Goal: Task Accomplishment & Management: Complete application form

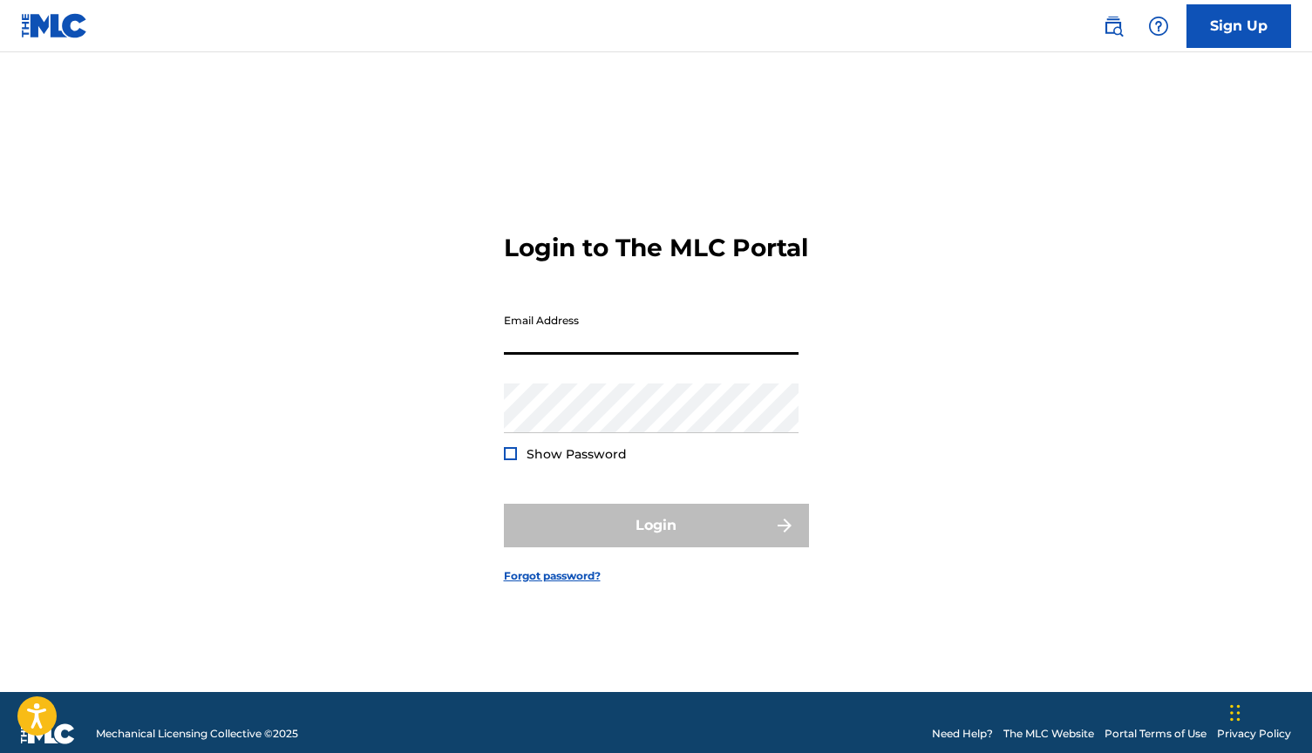
click at [552, 342] on input "Email Address" at bounding box center [651, 330] width 295 height 50
type input "[EMAIL_ADDRESS][DOMAIN_NAME]"
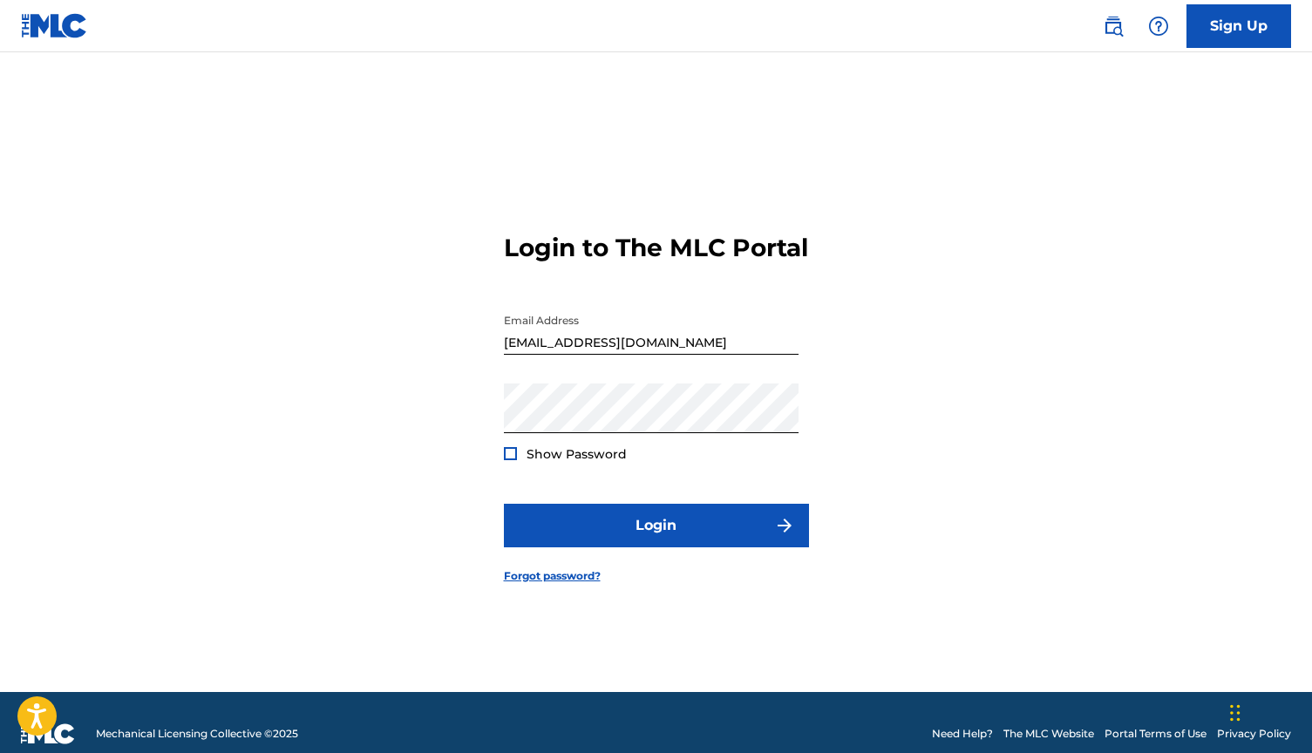
click at [513, 460] on div at bounding box center [510, 453] width 13 height 13
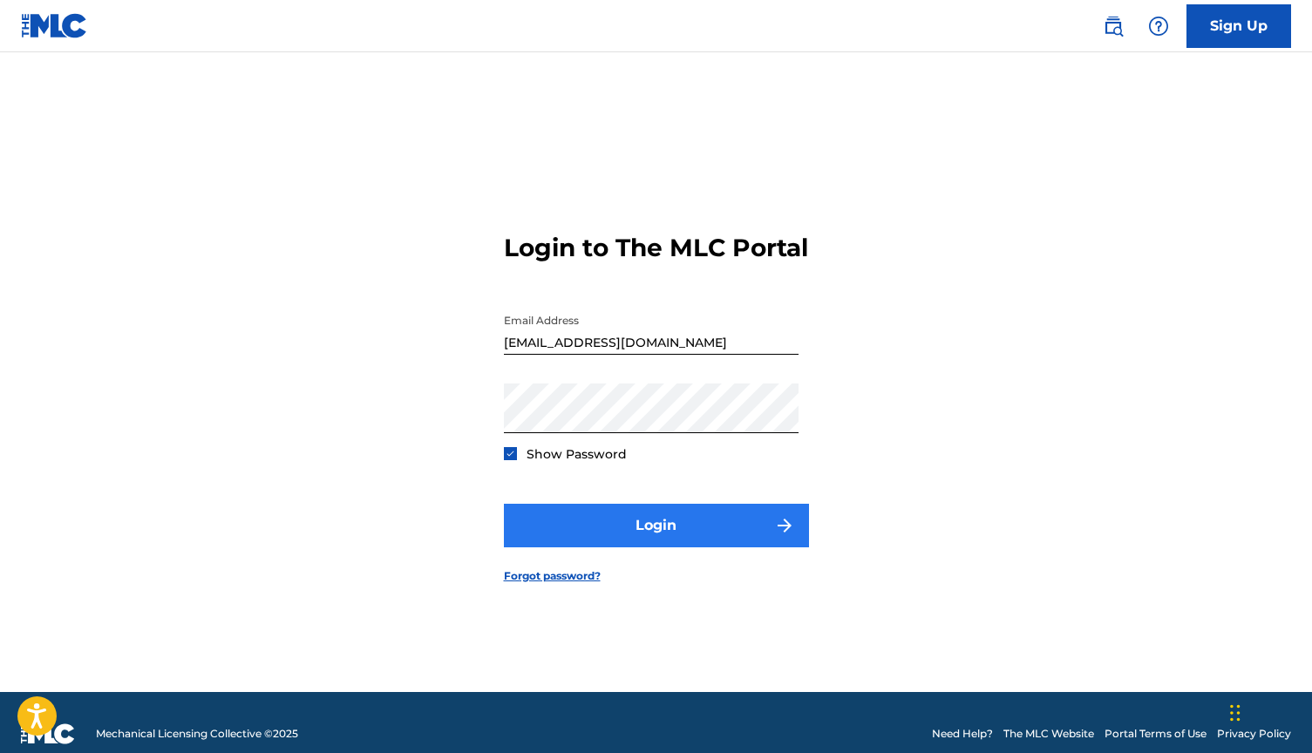
click at [580, 547] on button "Login" at bounding box center [656, 526] width 305 height 44
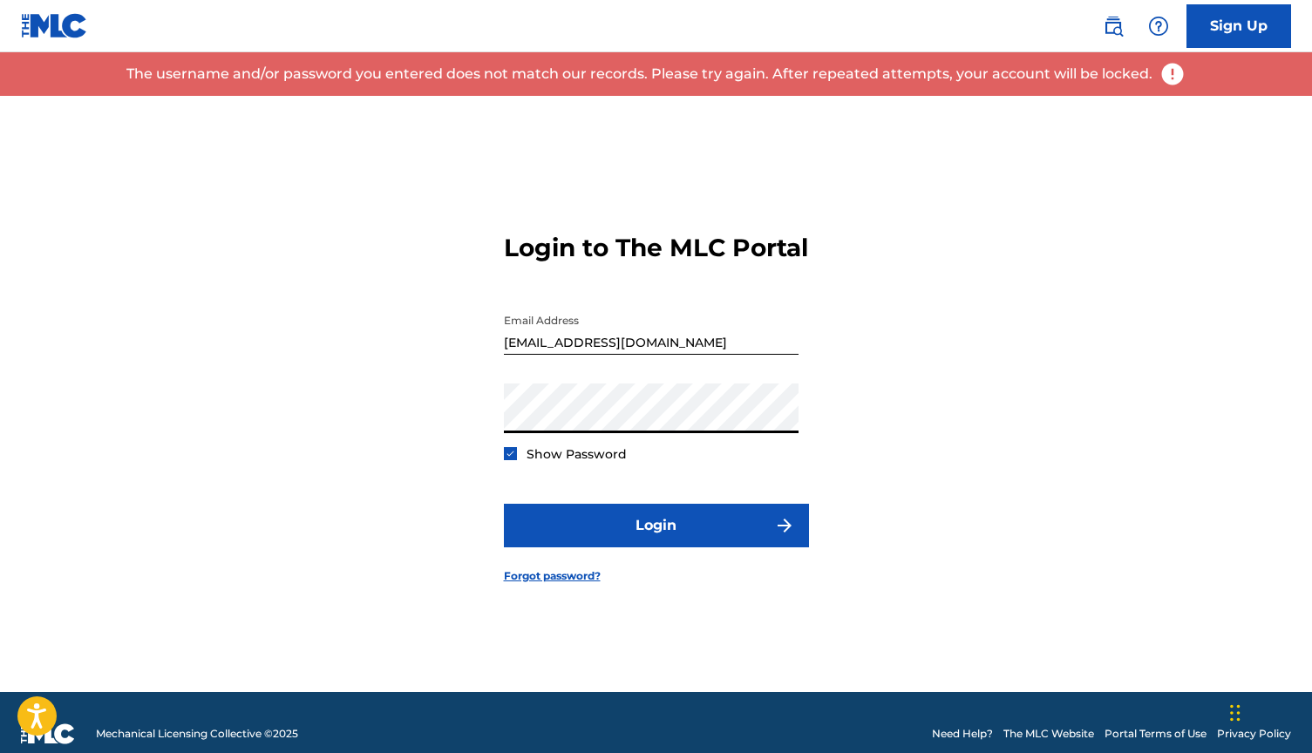
click at [655, 540] on button "Login" at bounding box center [656, 526] width 305 height 44
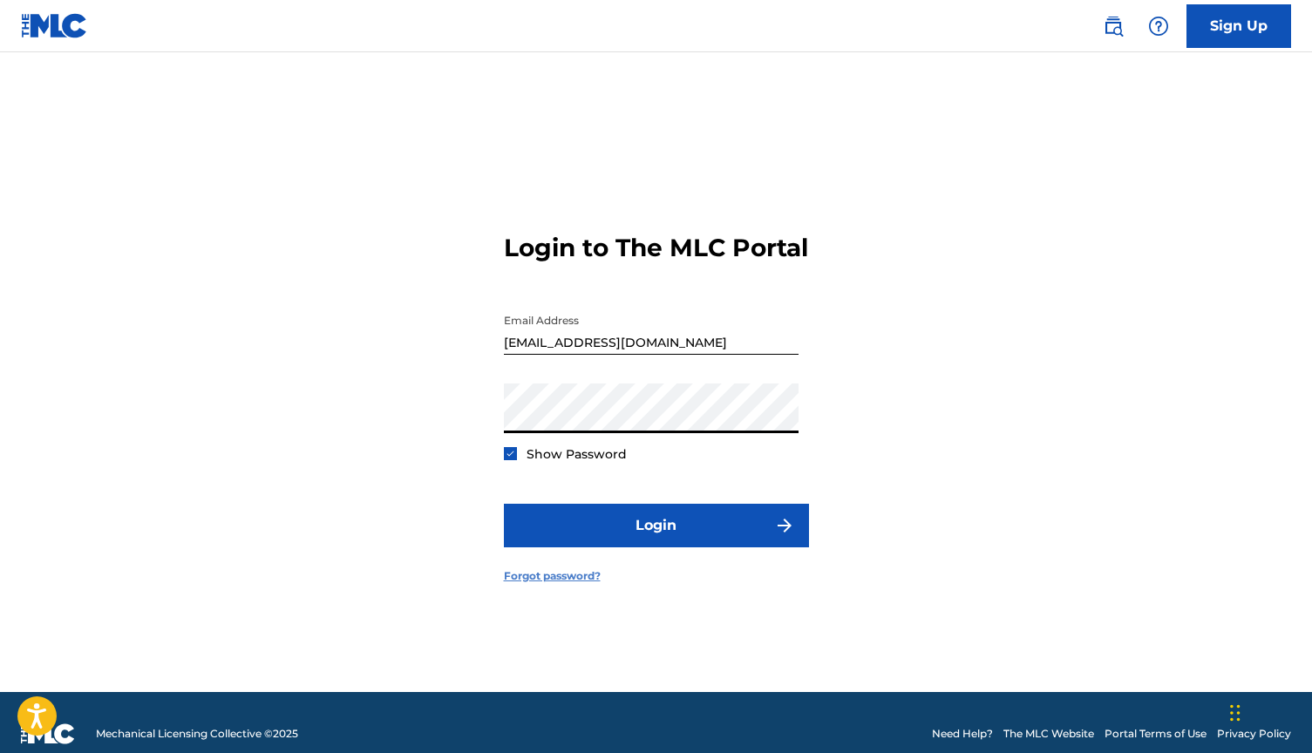
click at [547, 584] on link "Forgot password?" at bounding box center [552, 576] width 97 height 16
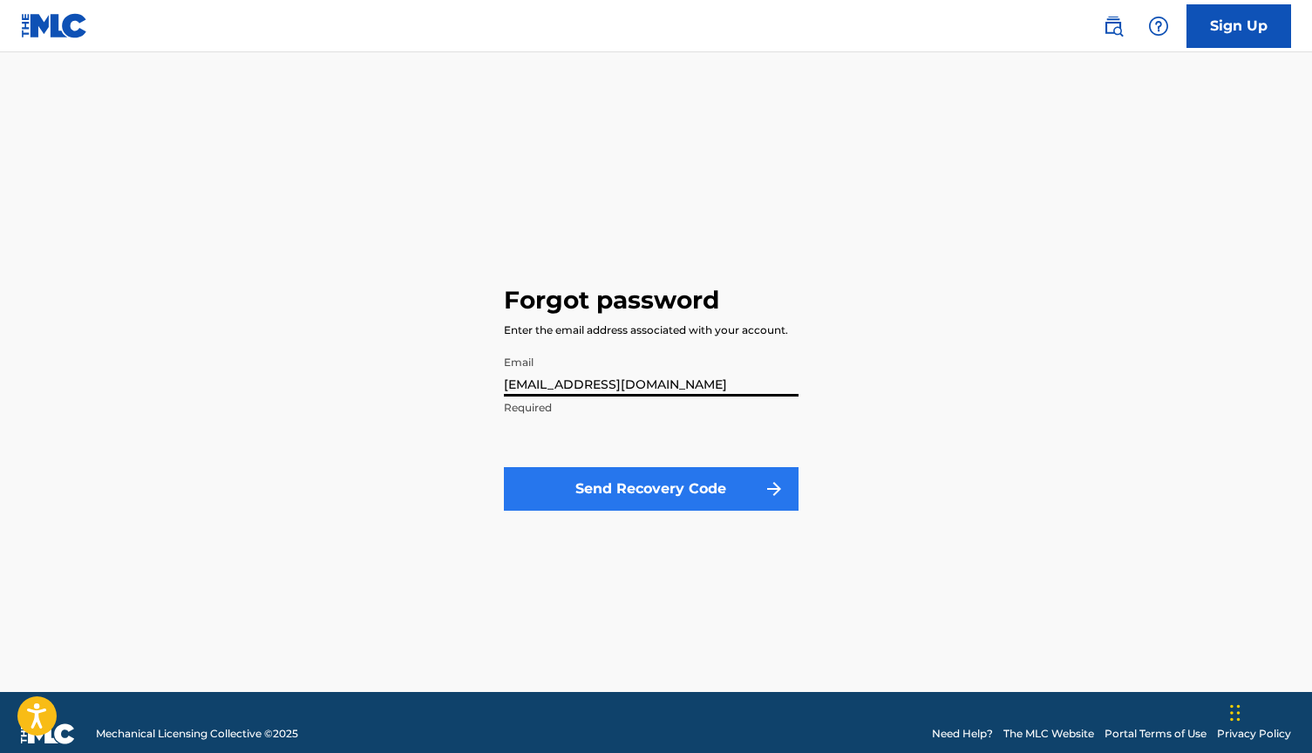
type input "[EMAIL_ADDRESS][DOMAIN_NAME]"
click at [546, 482] on button "Send Recovery Code" at bounding box center [651, 489] width 295 height 44
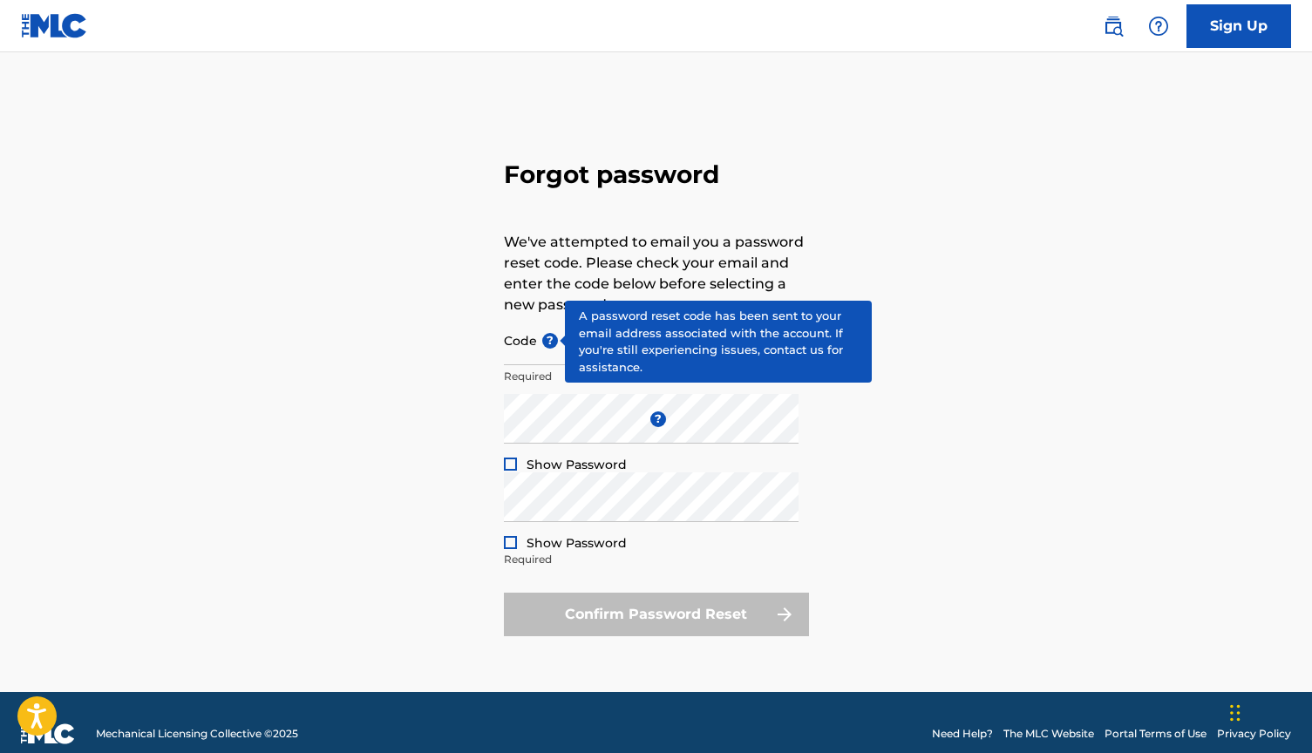
click at [556, 347] on span "?" at bounding box center [550, 341] width 16 height 16
click at [556, 347] on input "Code ?" at bounding box center [651, 340] width 295 height 50
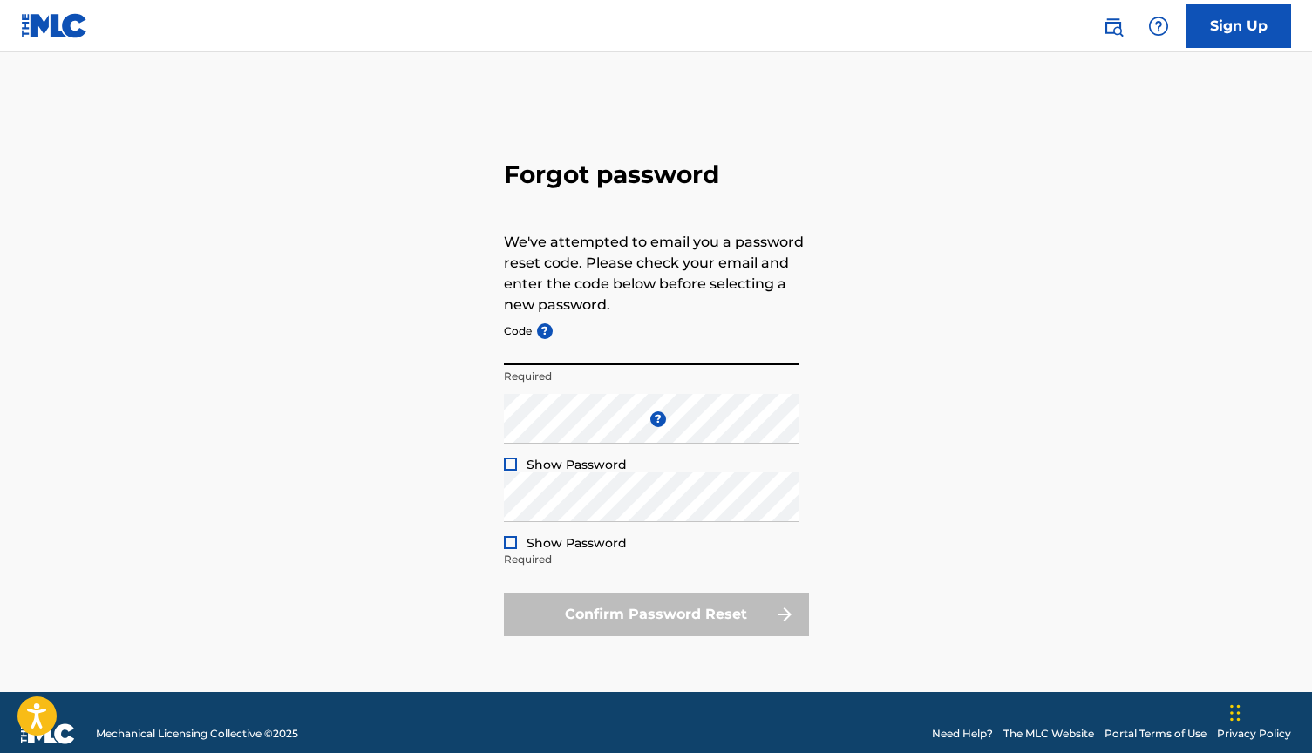
paste input "FP_5e543bd1a6a1a9ee54f0d450ad2a"
type input "FP_5e543bd1a6a1a9ee54f0d450ad2a"
click at [511, 462] on div at bounding box center [510, 464] width 13 height 13
click at [510, 540] on div at bounding box center [510, 542] width 13 height 13
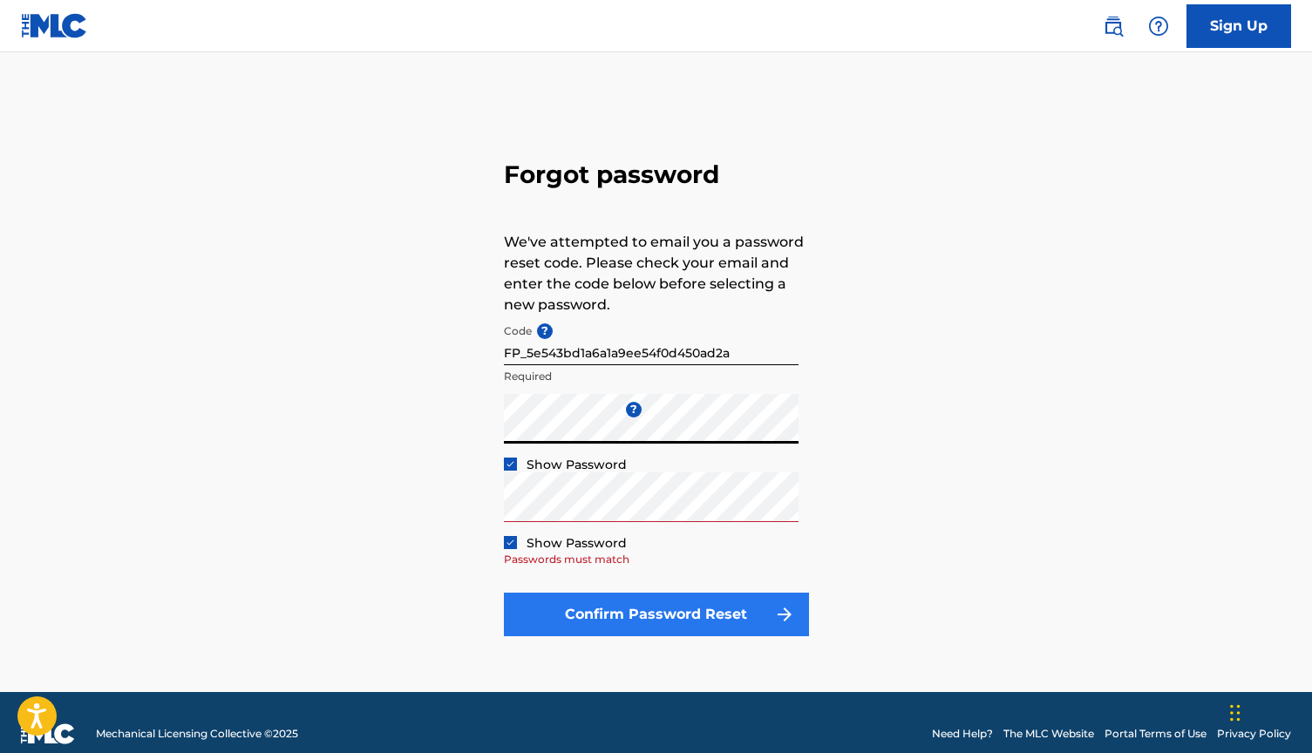
click at [602, 609] on button "Confirm Password Reset" at bounding box center [656, 615] width 305 height 44
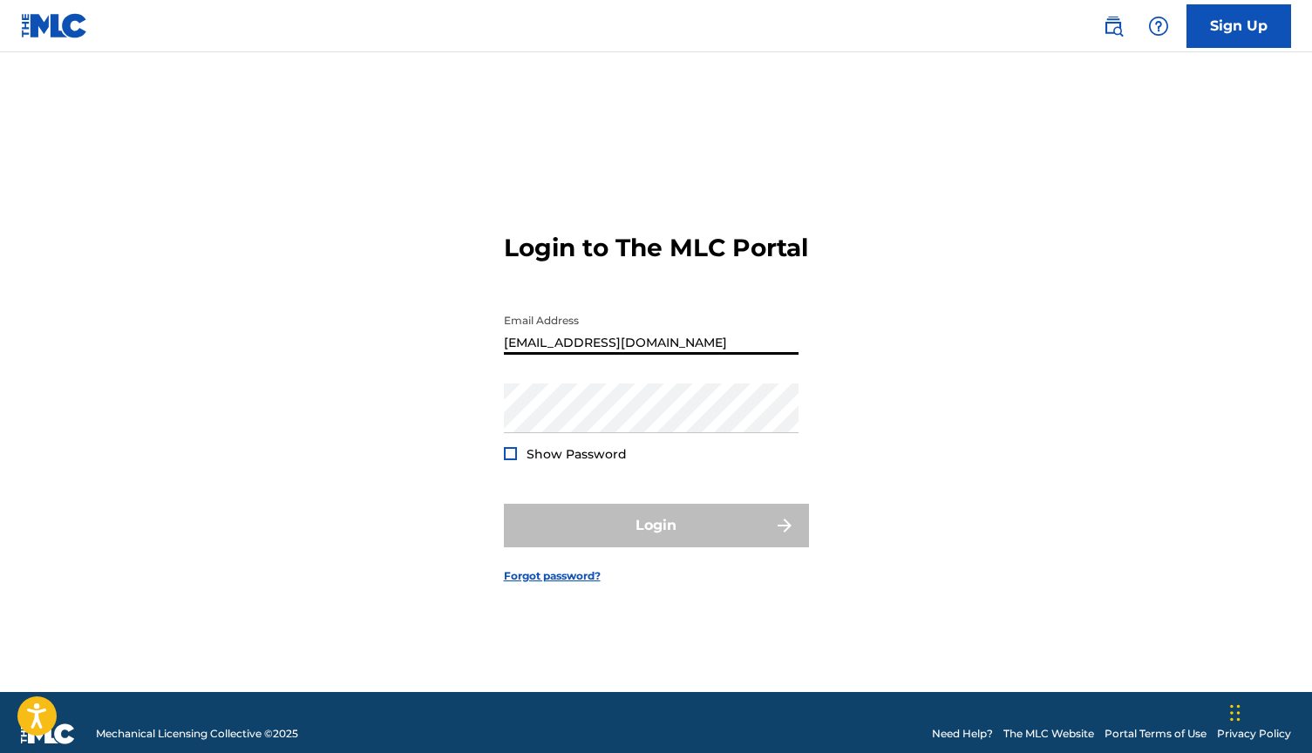
type input "[EMAIL_ADDRESS][DOMAIN_NAME]"
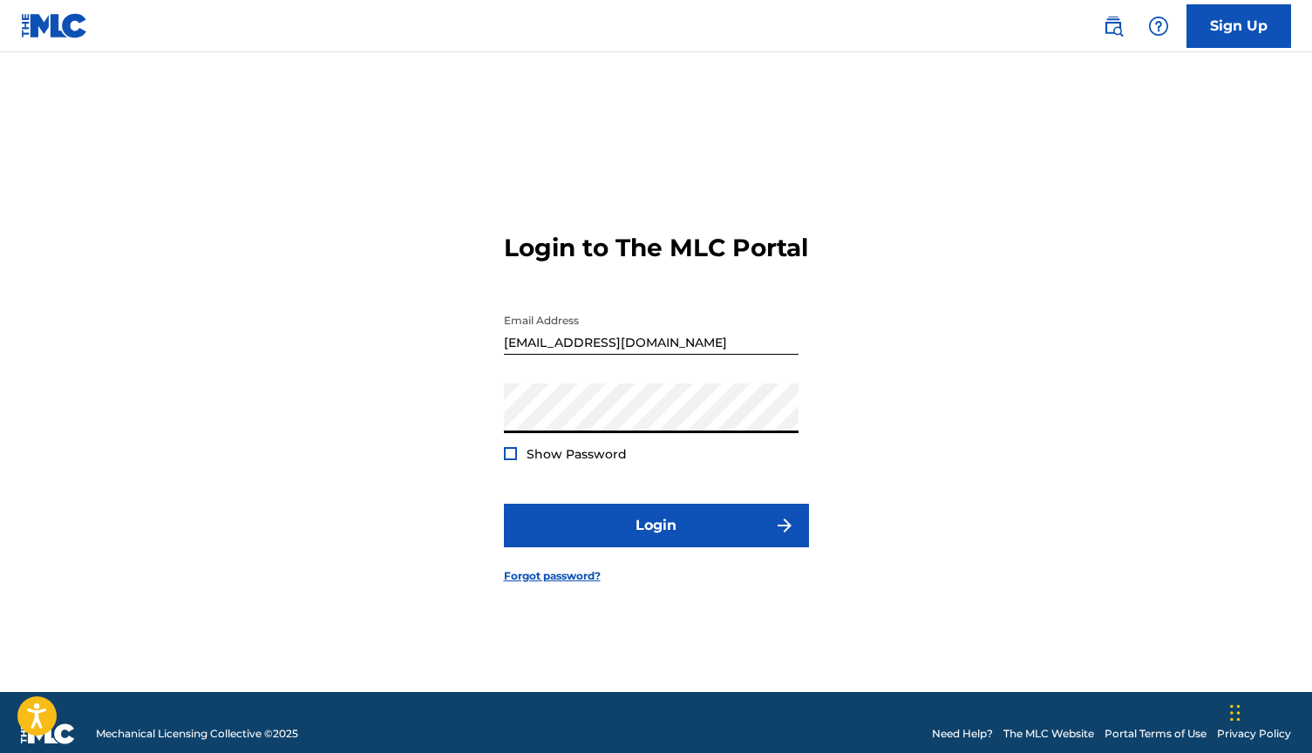
click at [506, 478] on form "Login to The MLC Portal Email Address [EMAIL_ADDRESS][DOMAIN_NAME] Password Sho…" at bounding box center [656, 394] width 305 height 596
click at [508, 460] on div at bounding box center [510, 453] width 13 height 13
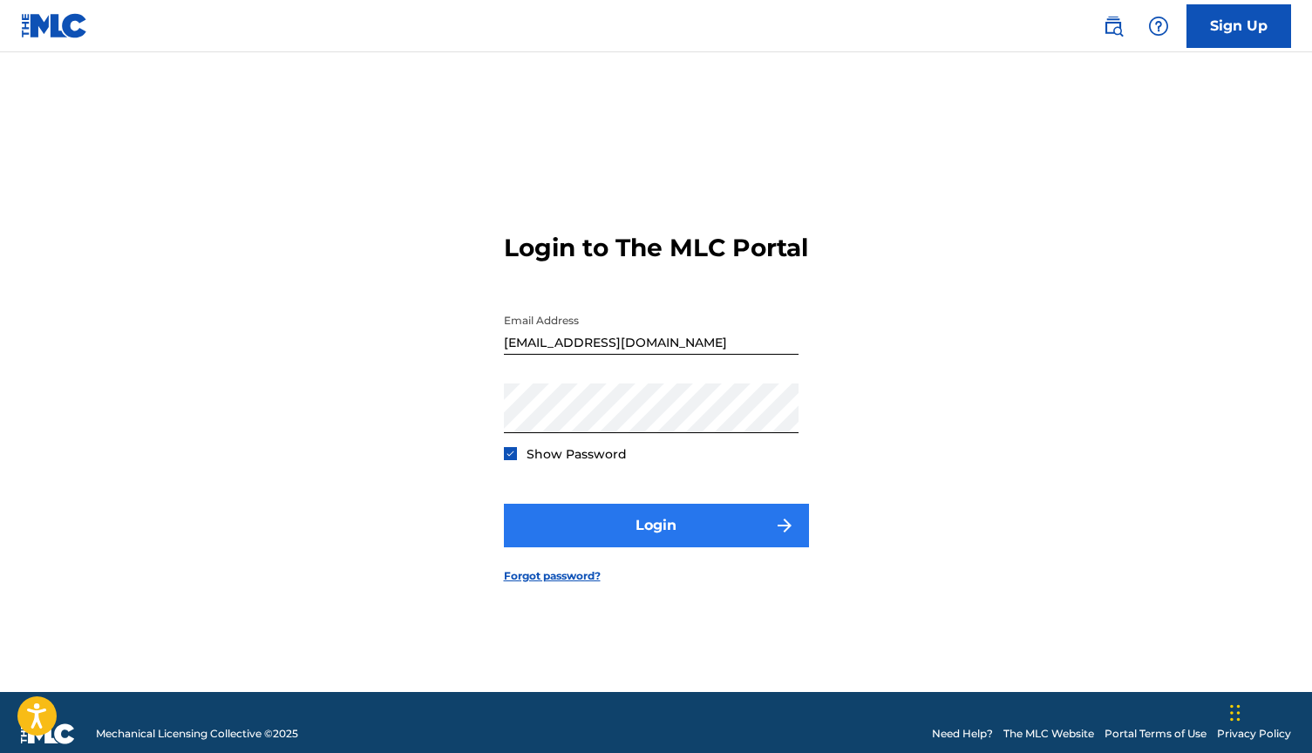
click at [552, 532] on button "Login" at bounding box center [656, 526] width 305 height 44
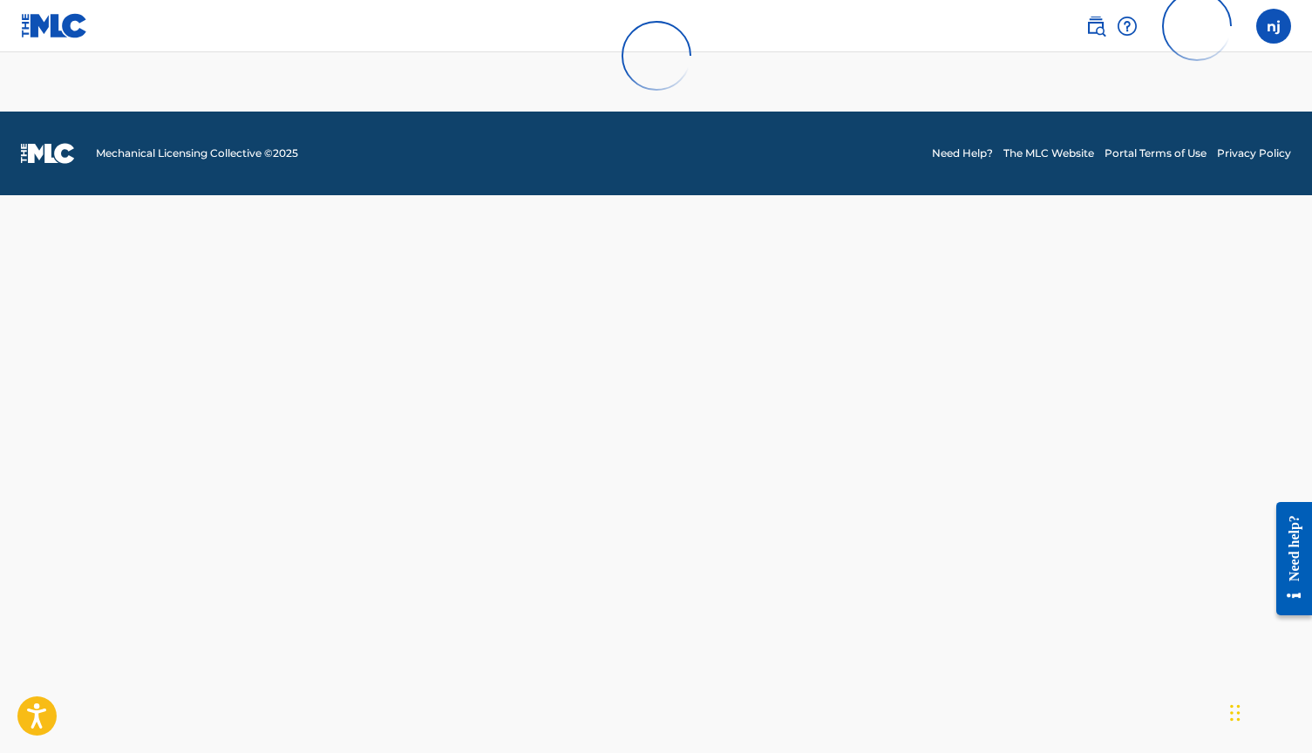
click at [46, 155] on img at bounding box center [48, 153] width 54 height 21
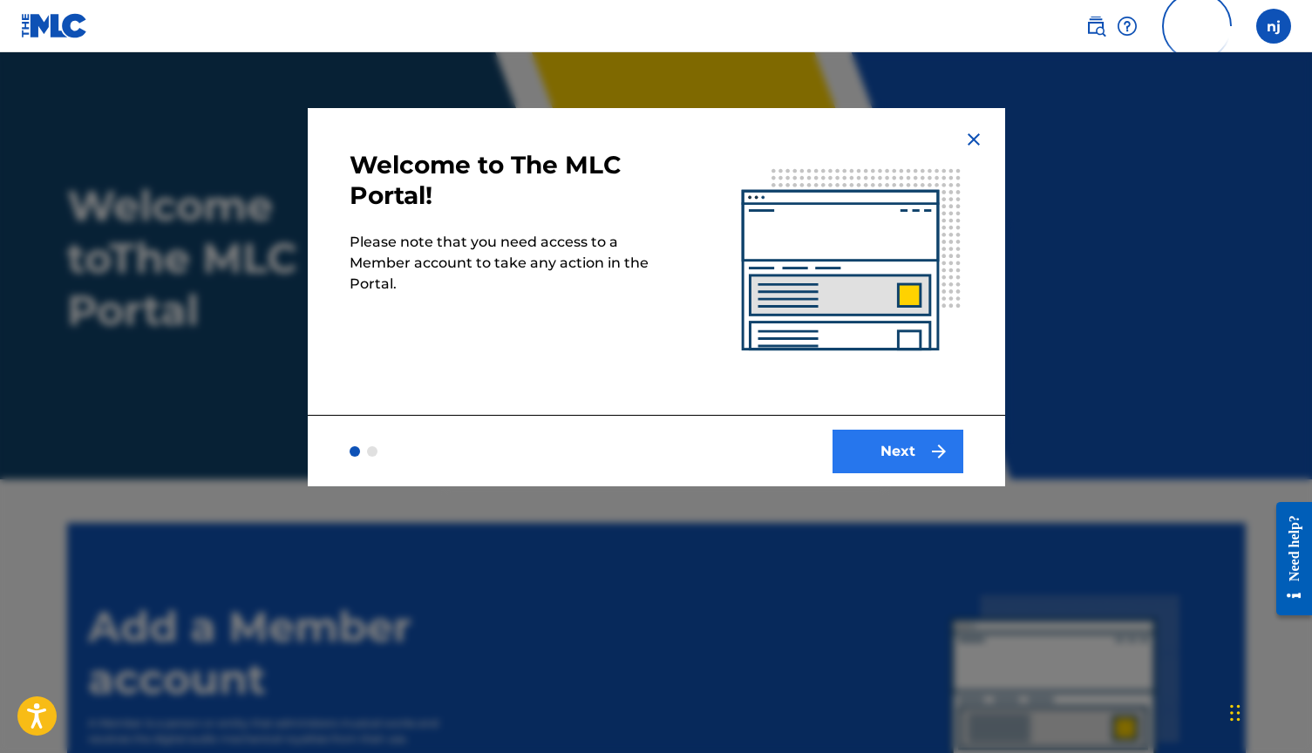
click at [882, 450] on button "Next" at bounding box center [897, 452] width 131 height 44
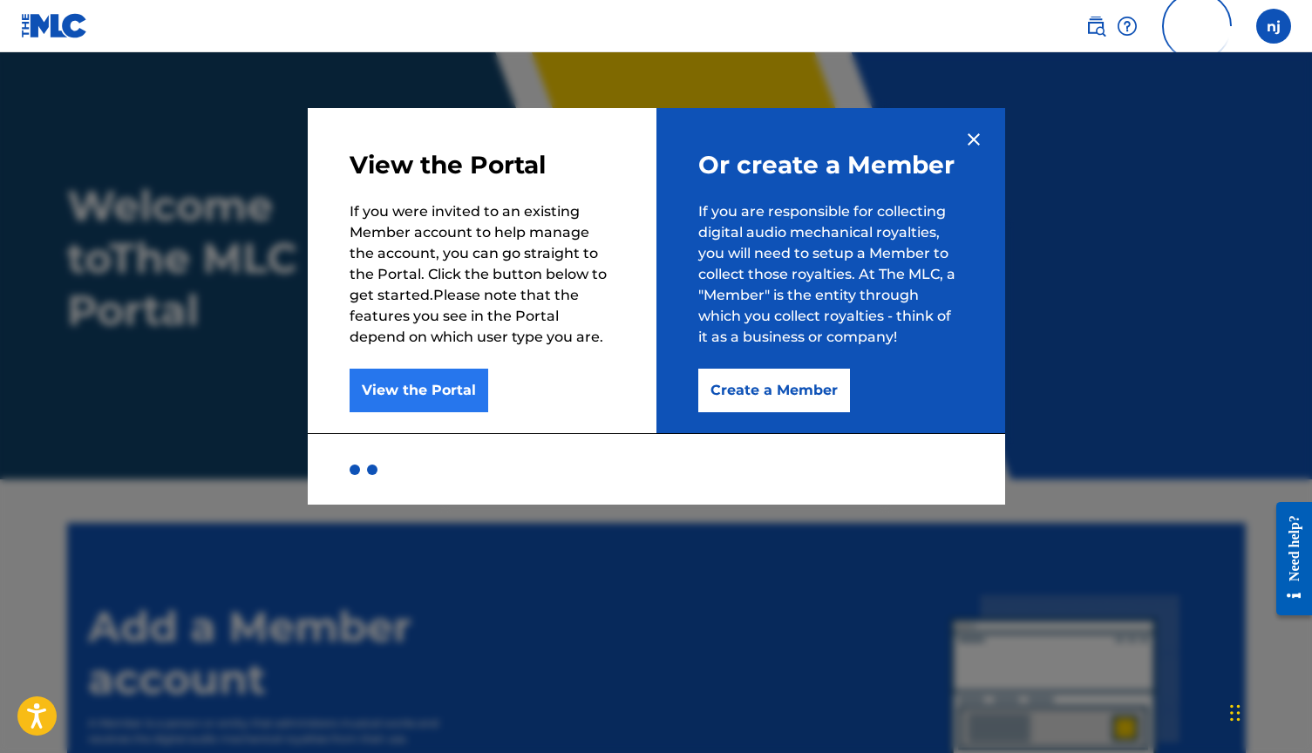
click at [432, 393] on button "View the Portal" at bounding box center [418, 391] width 139 height 44
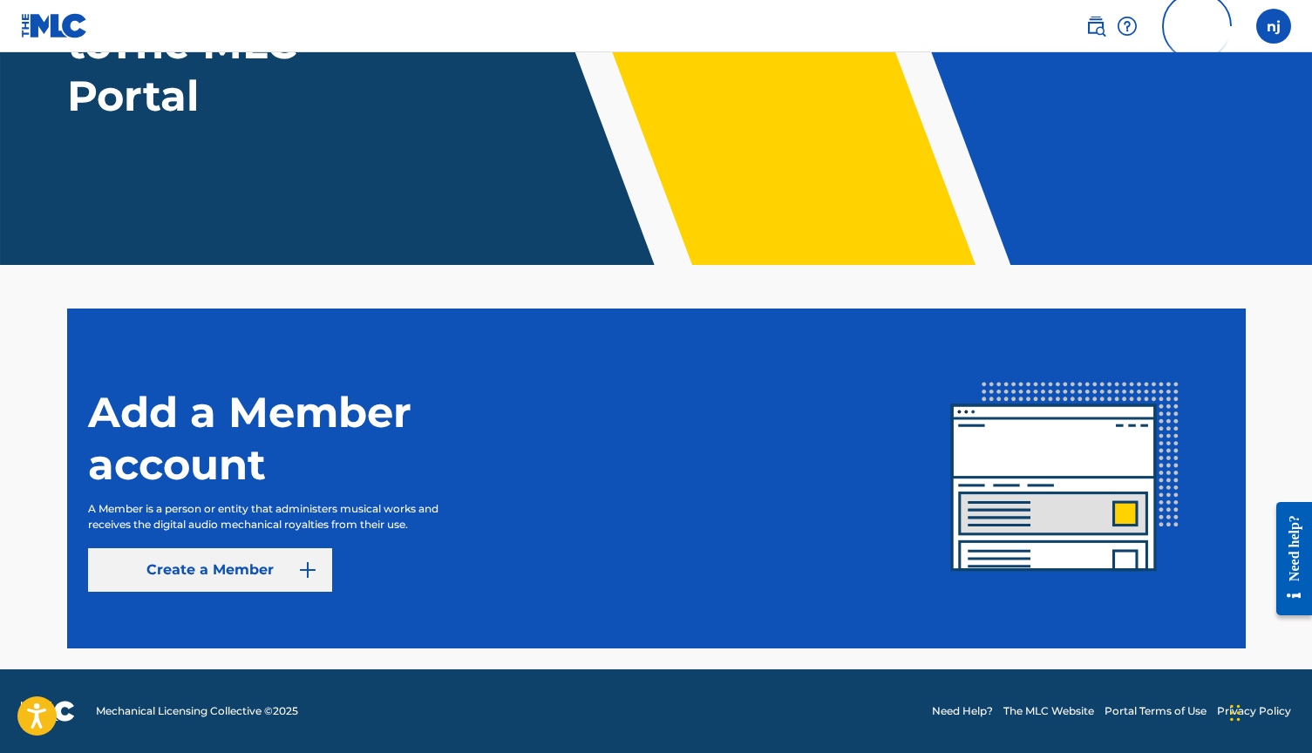
scroll to position [214, 0]
click at [245, 569] on link "Create a Member" at bounding box center [210, 570] width 244 height 44
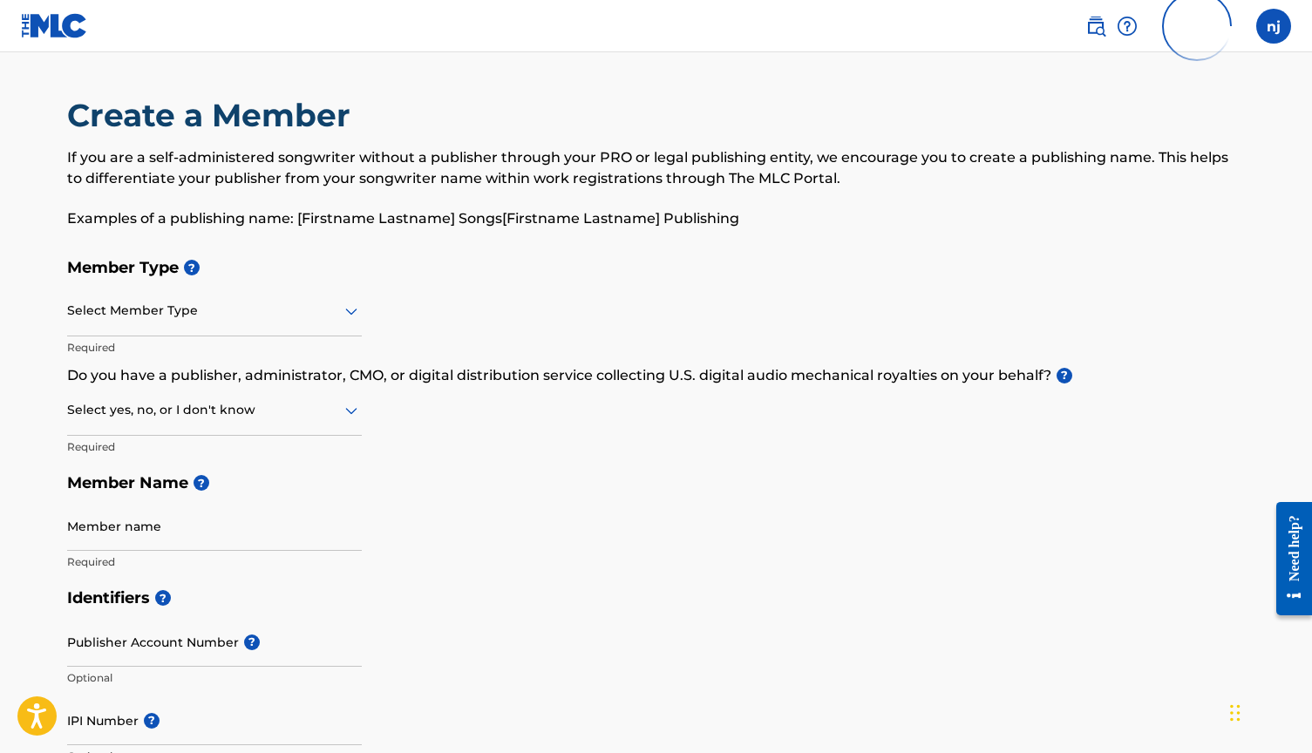
click at [179, 308] on div at bounding box center [214, 311] width 295 height 22
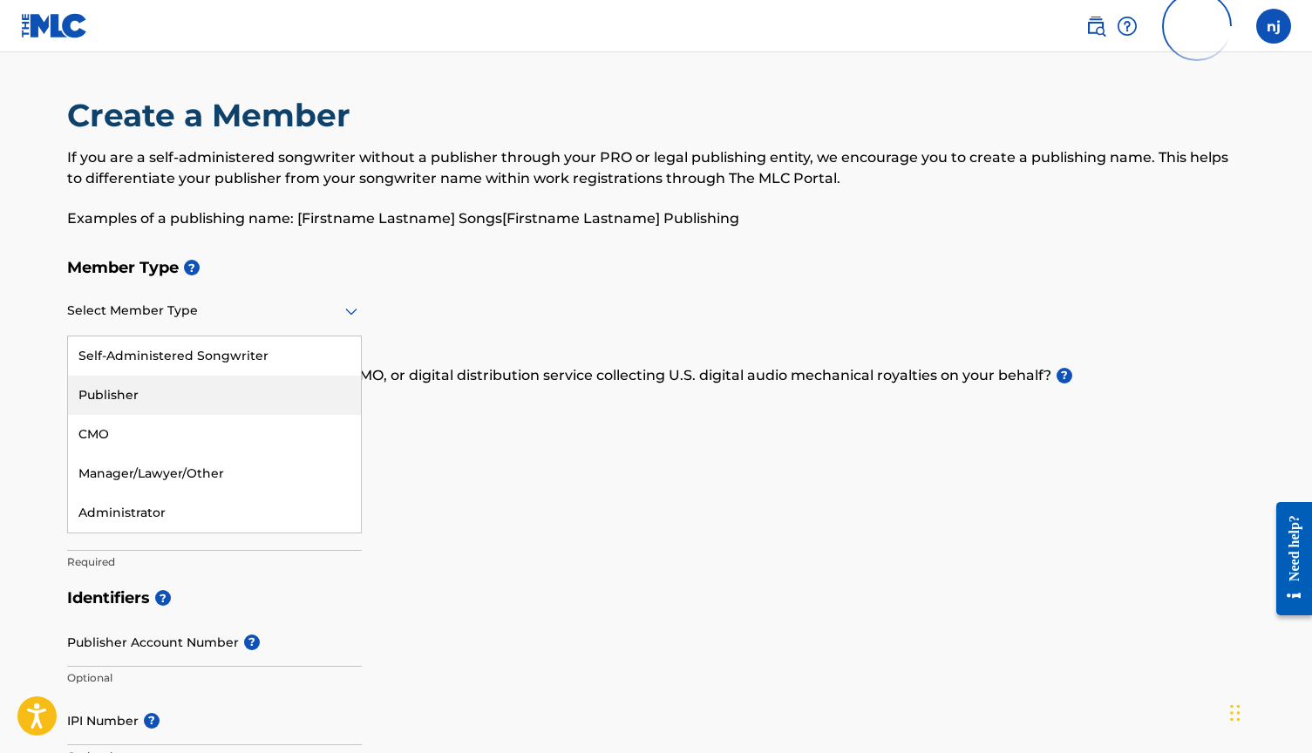
click at [164, 401] on div "Publisher" at bounding box center [214, 395] width 293 height 39
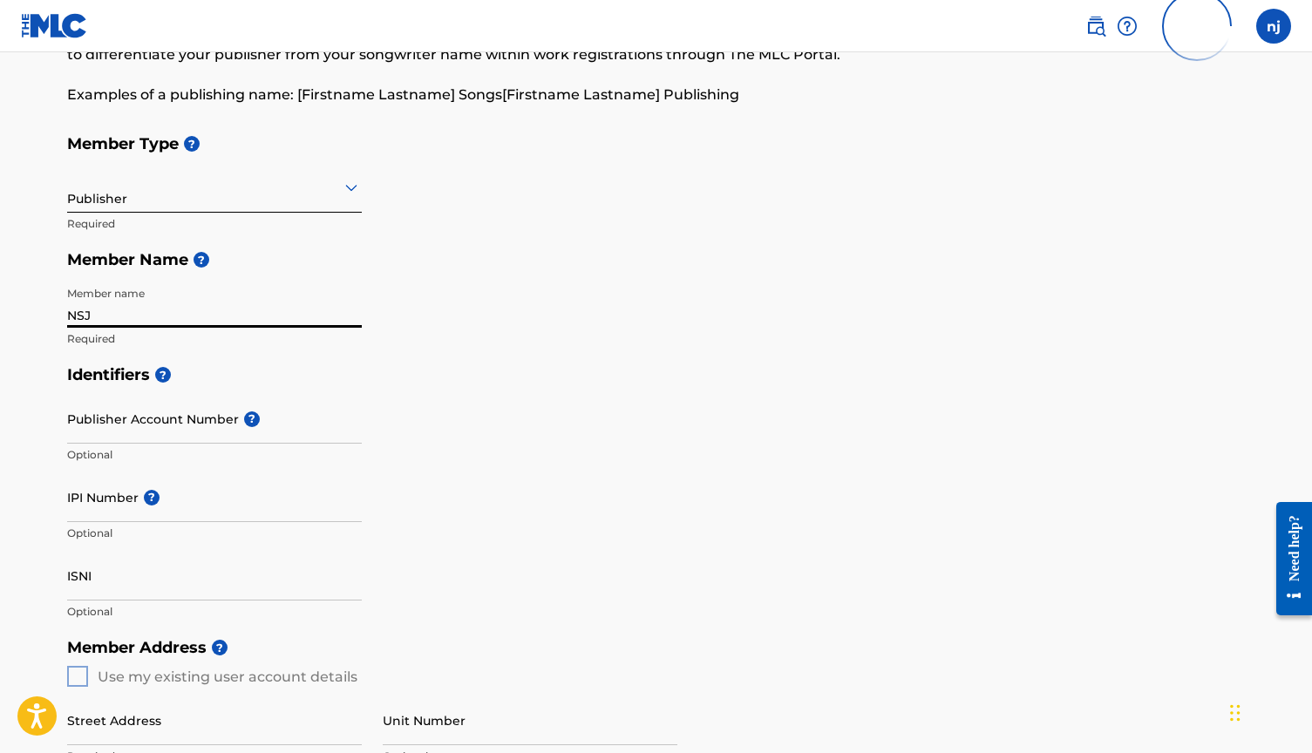
scroll to position [138, 0]
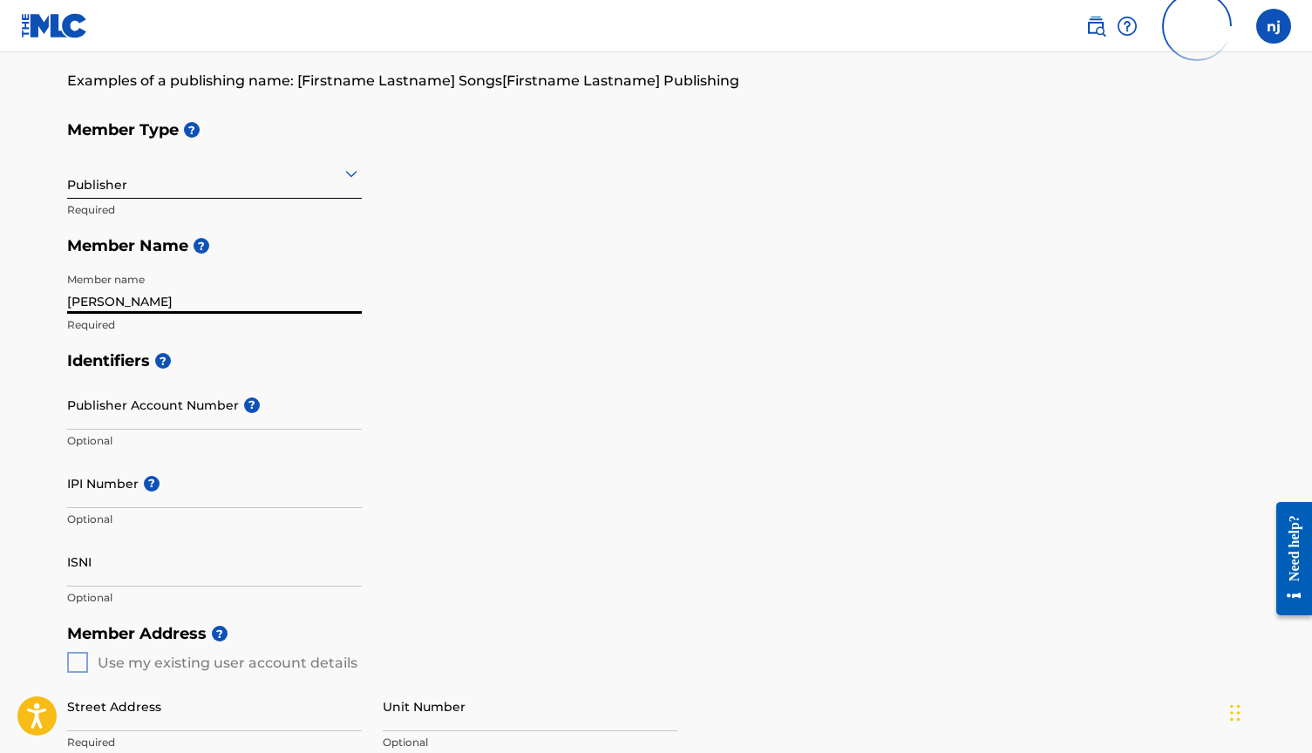
type input "[PERSON_NAME]"
click at [479, 406] on div "Identifiers ? Publisher Account Number ? Optional IPI Number ? Optional ISNI Op…" at bounding box center [656, 478] width 1178 height 273
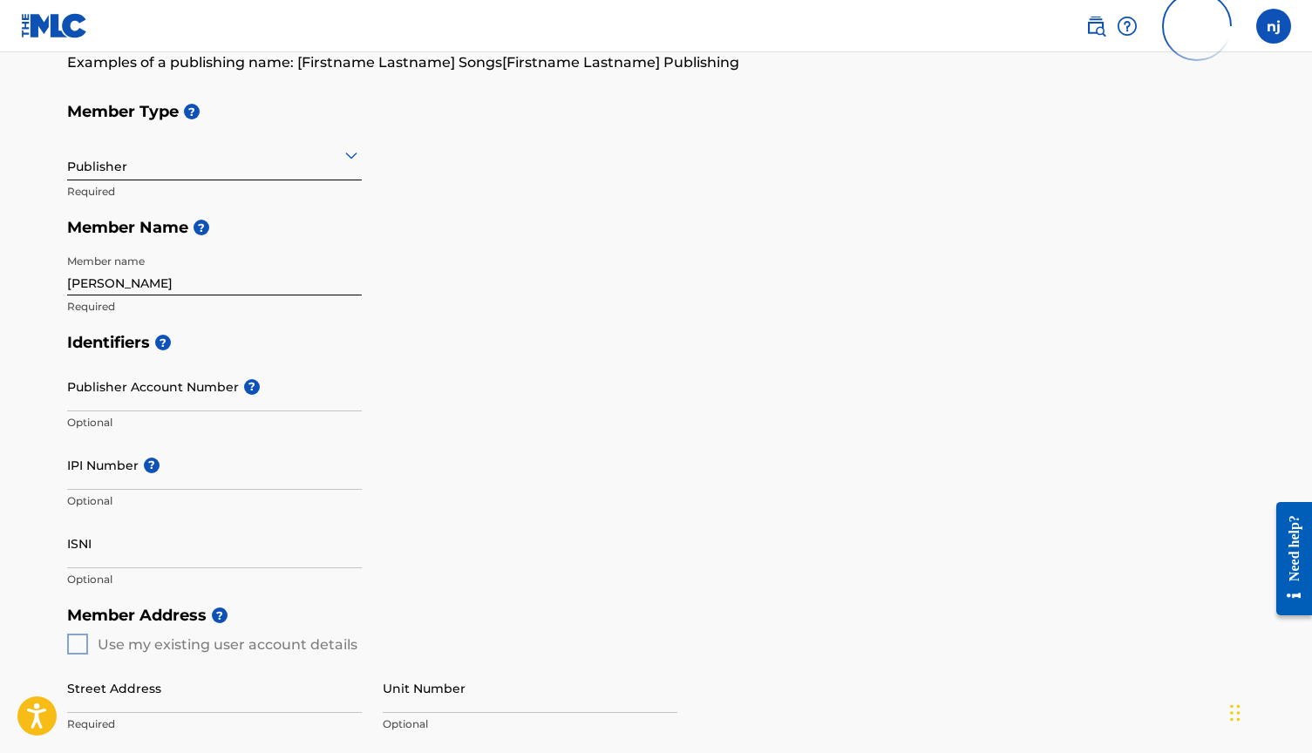
scroll to position [164, 0]
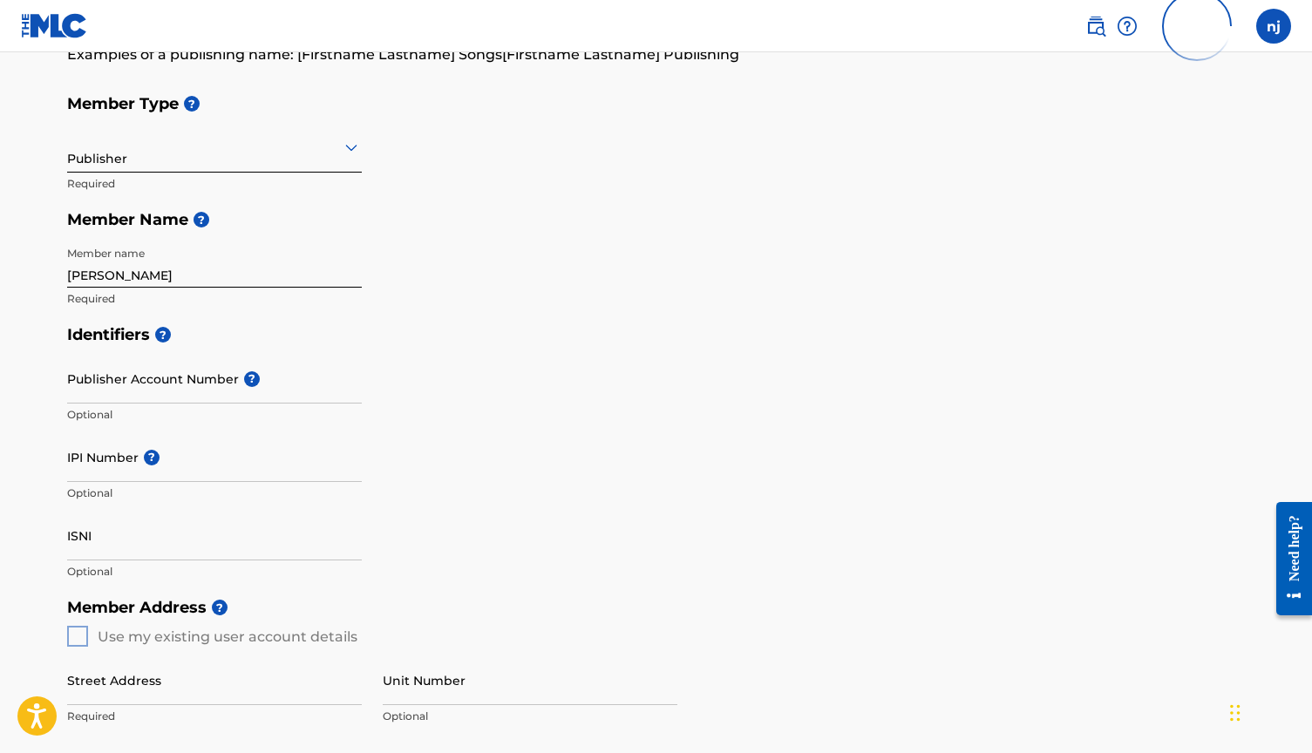
click at [272, 329] on h5 "Identifiers ?" at bounding box center [656, 334] width 1178 height 37
click at [207, 397] on input "Publisher Account Number ?" at bounding box center [214, 379] width 295 height 50
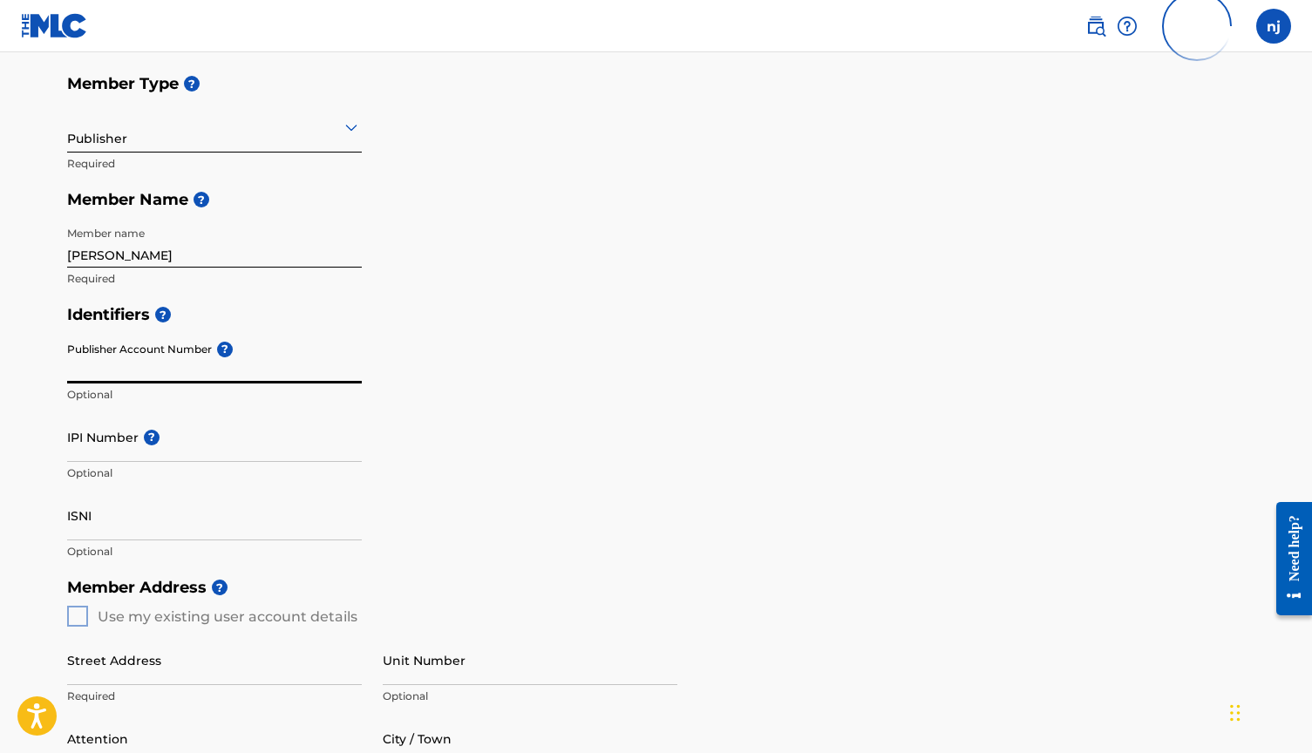
scroll to position [206, 0]
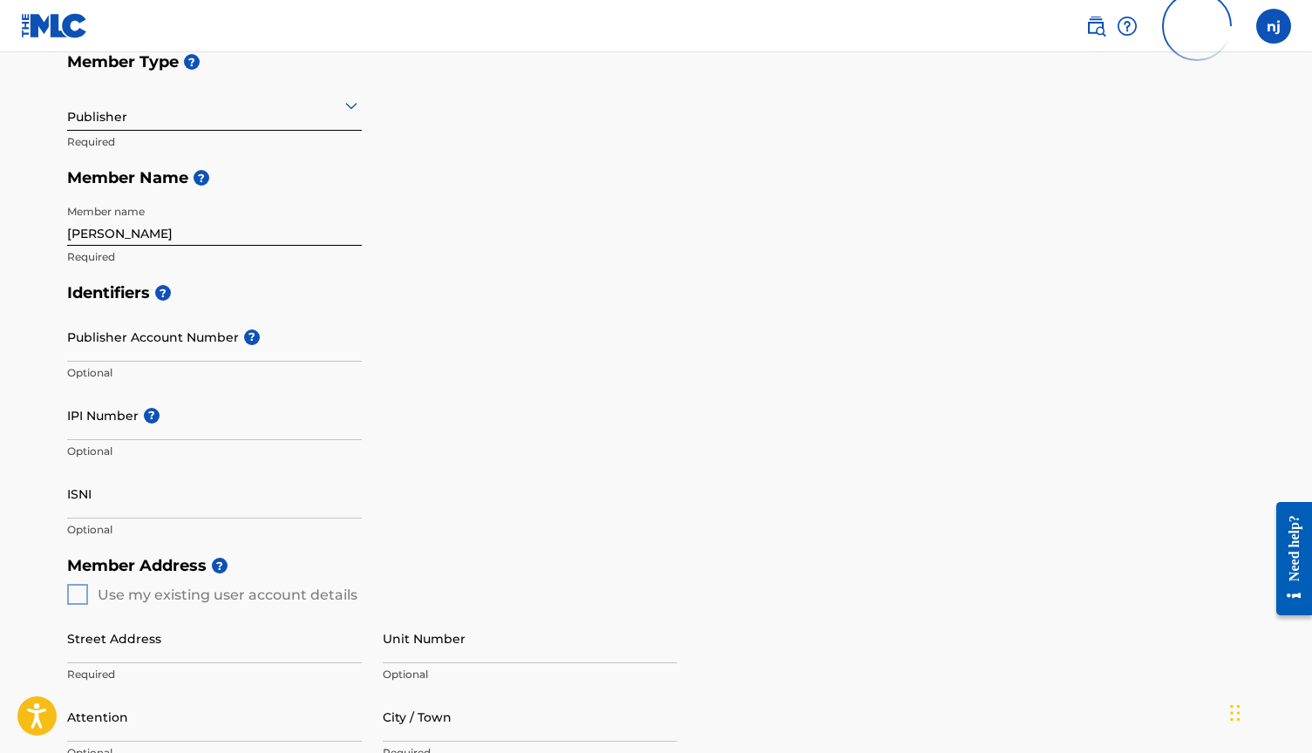
click at [220, 302] on h5 "Identifiers ?" at bounding box center [656, 293] width 1178 height 37
click at [170, 419] on input "IPI Number ?" at bounding box center [214, 415] width 295 height 50
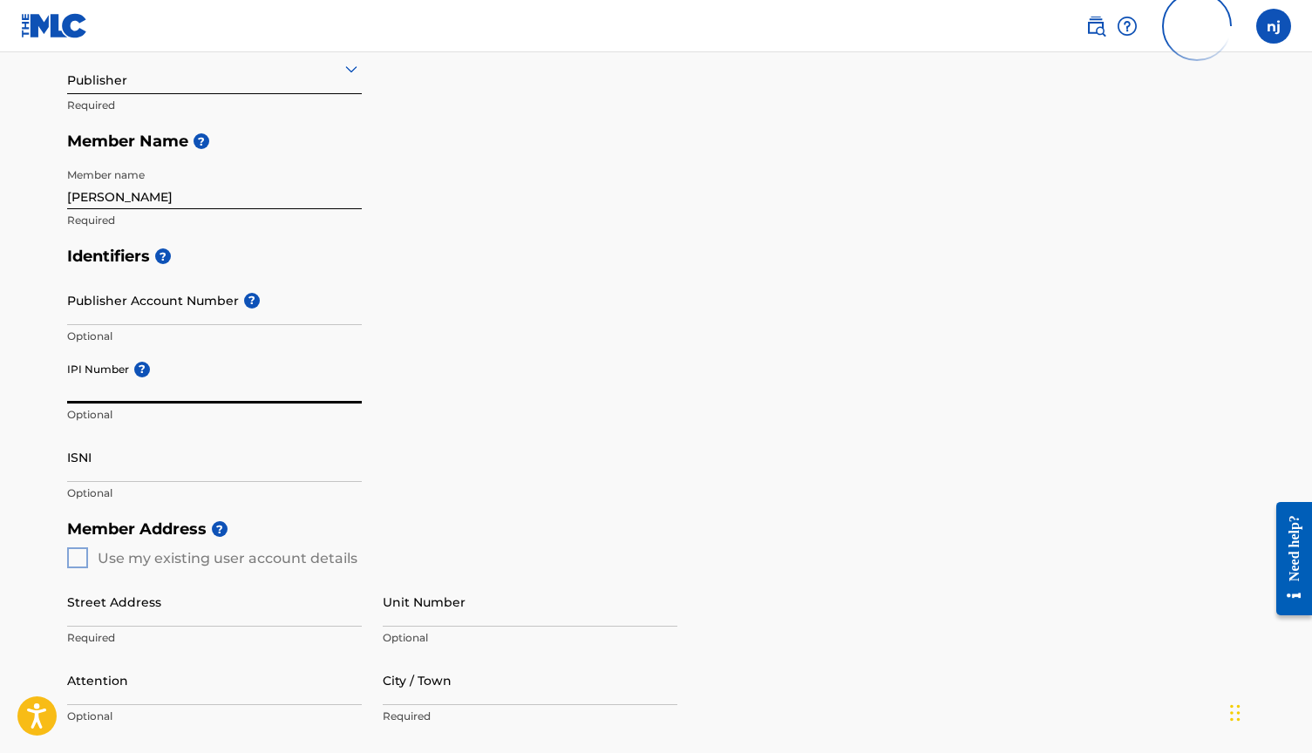
scroll to position [243, 0]
click at [98, 383] on input "IPI Number ?" at bounding box center [214, 378] width 295 height 50
paste input "00873626211"
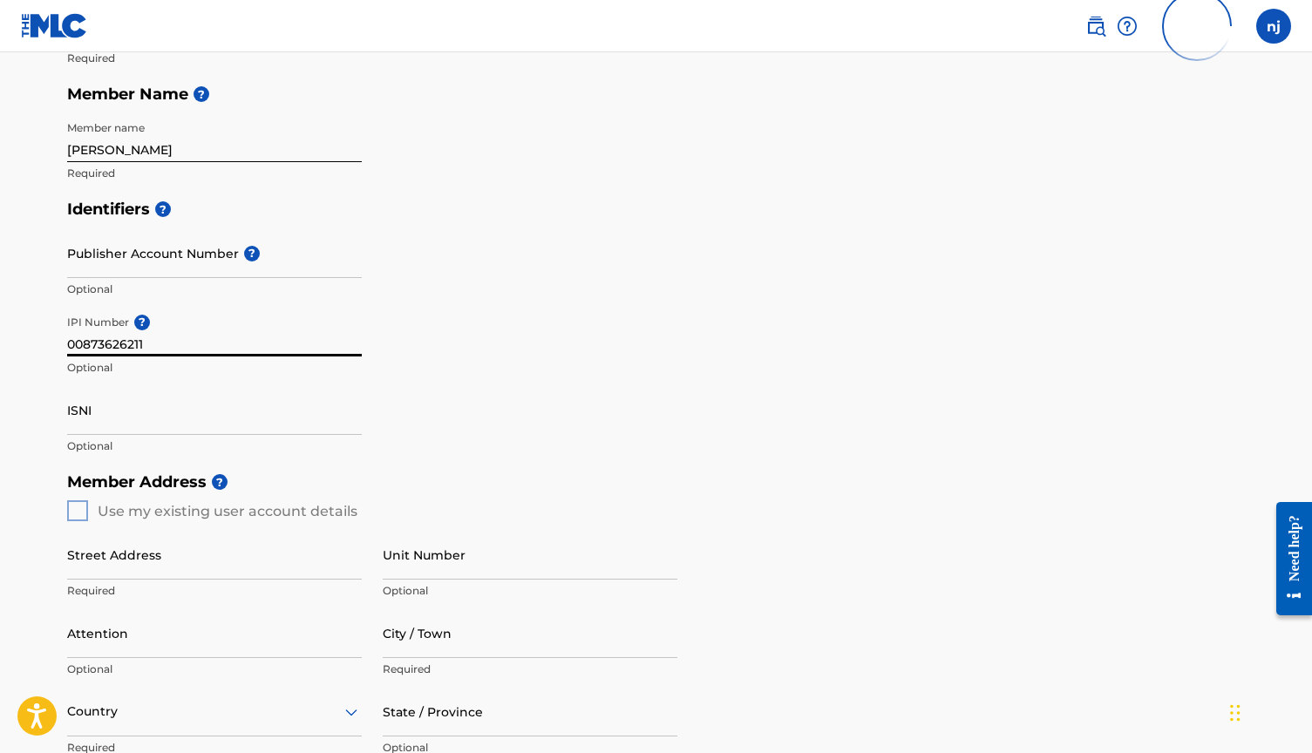
scroll to position [291, 0]
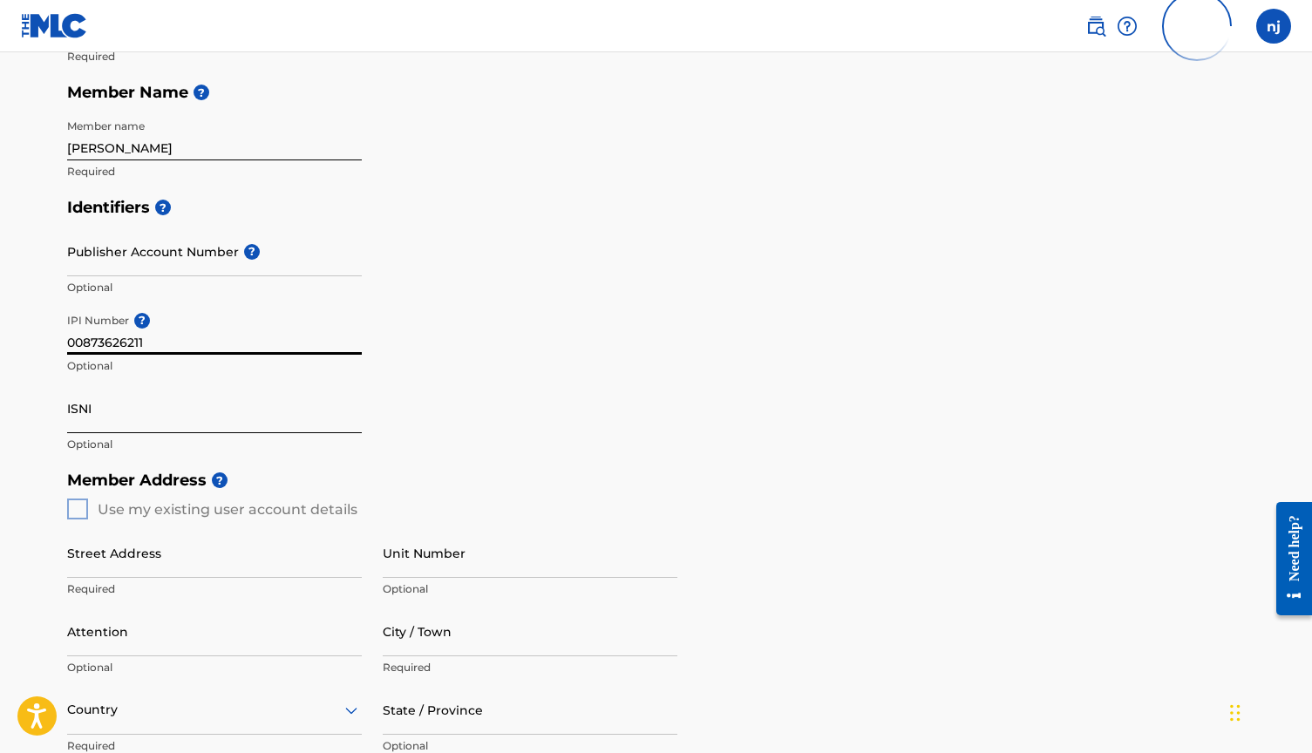
type input "00873626211"
click at [139, 422] on input "ISNI" at bounding box center [214, 408] width 295 height 50
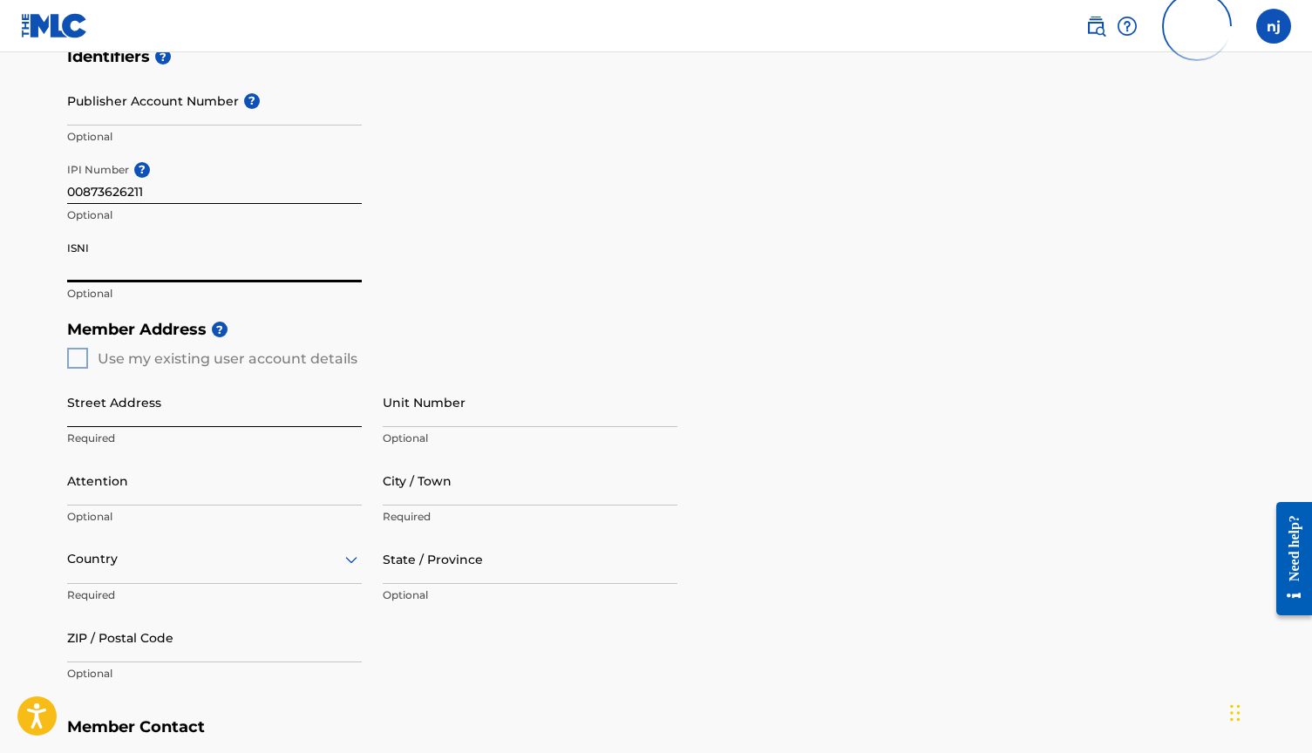
scroll to position [472, 0]
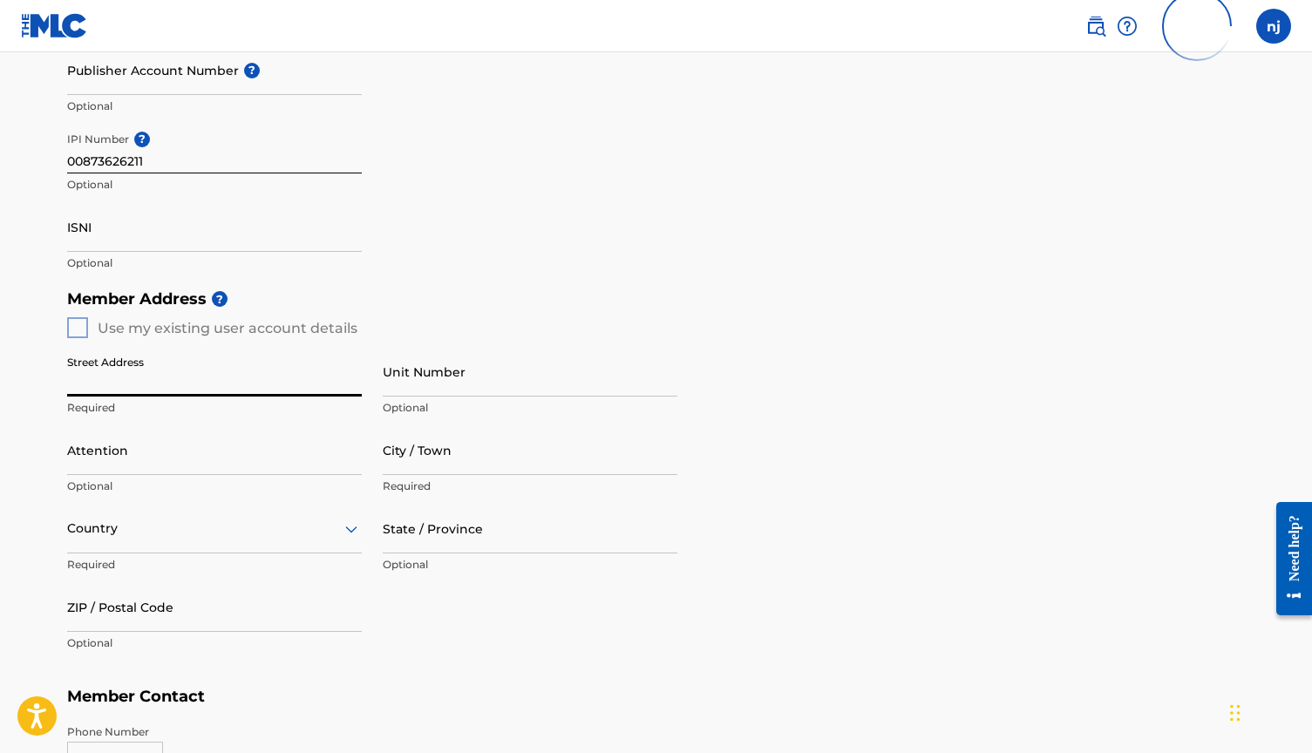
click at [70, 323] on div "Member Address ? Use my existing user account details Street Address Required U…" at bounding box center [656, 480] width 1178 height 398
click at [78, 324] on div "Member Address ? Use my existing user account details Street Address Required U…" at bounding box center [656, 480] width 1178 height 398
click at [80, 324] on div "Member Address ? Use my existing user account details Street Address Required U…" at bounding box center [656, 480] width 1178 height 398
click at [78, 323] on div "Member Address ? Use my existing user account details Street Address Required U…" at bounding box center [656, 480] width 1178 height 398
click at [118, 376] on input "Street Address" at bounding box center [214, 372] width 295 height 50
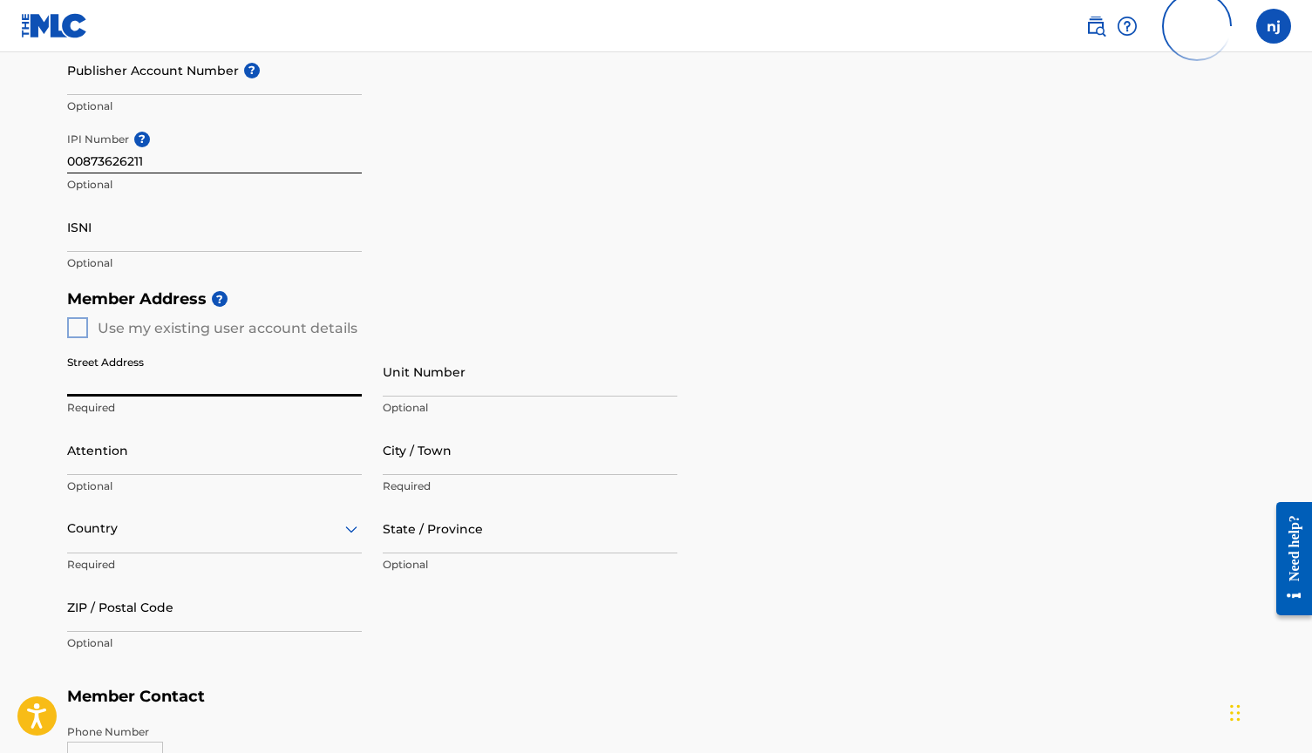
click at [78, 315] on div "Member Address ? Use my existing user account details Street Address Required U…" at bounding box center [656, 480] width 1178 height 398
click at [78, 326] on div "Member Address ? Use my existing user account details Street Address Required U…" at bounding box center [656, 480] width 1178 height 398
click at [106, 373] on input "Street Address" at bounding box center [214, 372] width 295 height 50
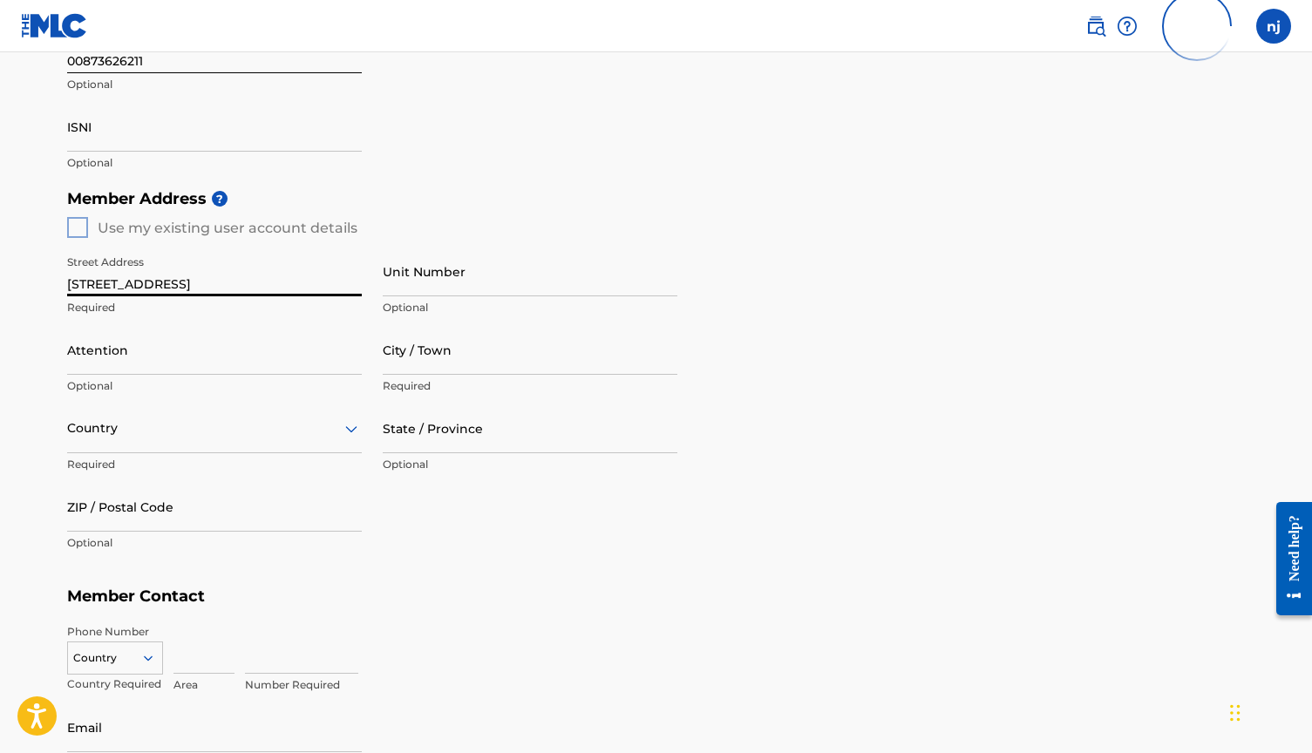
scroll to position [606, 0]
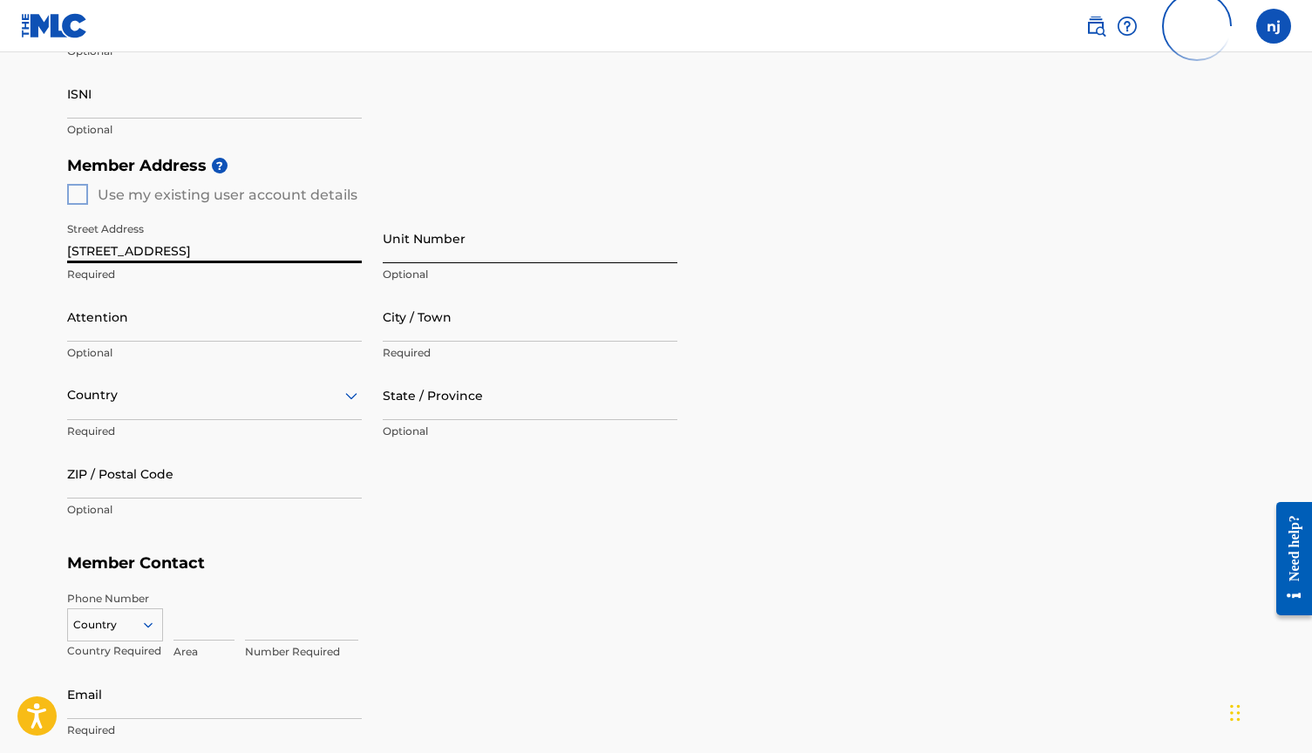
type input "[STREET_ADDRESS]"
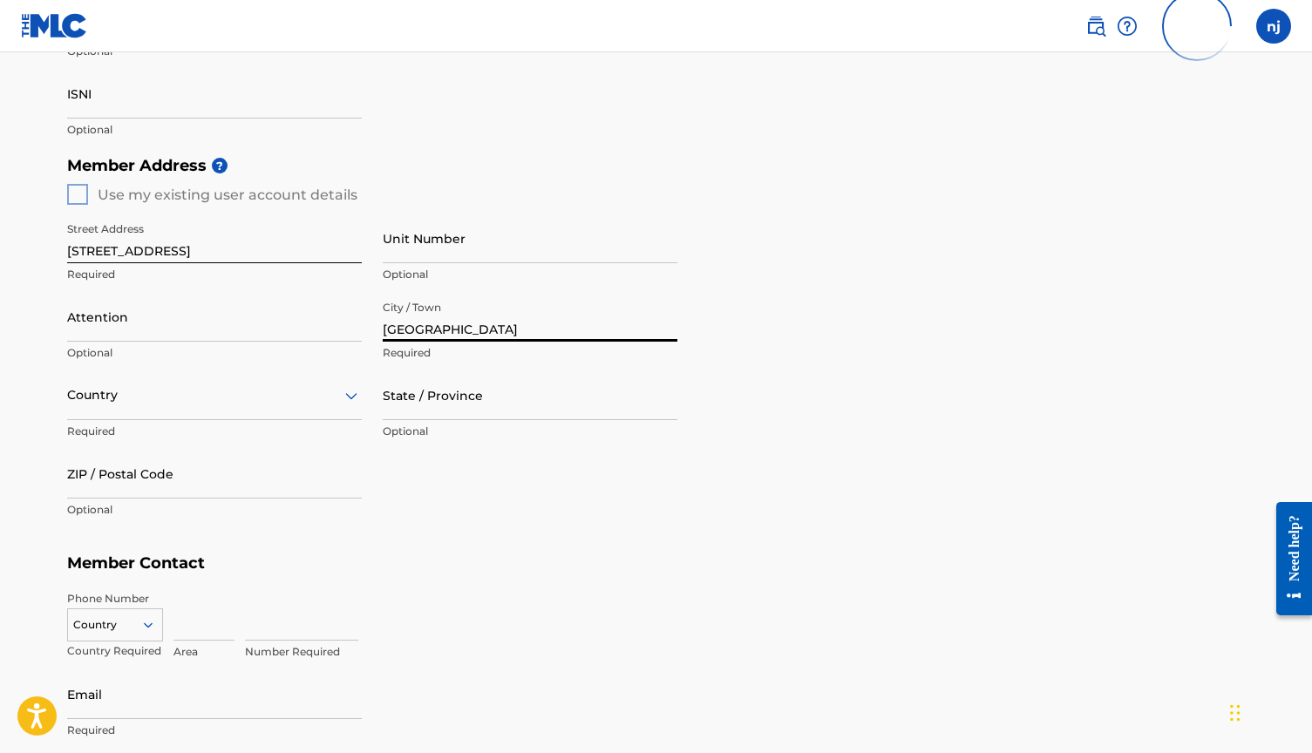
type input "[GEOGRAPHIC_DATA]"
click at [111, 397] on div at bounding box center [214, 395] width 295 height 22
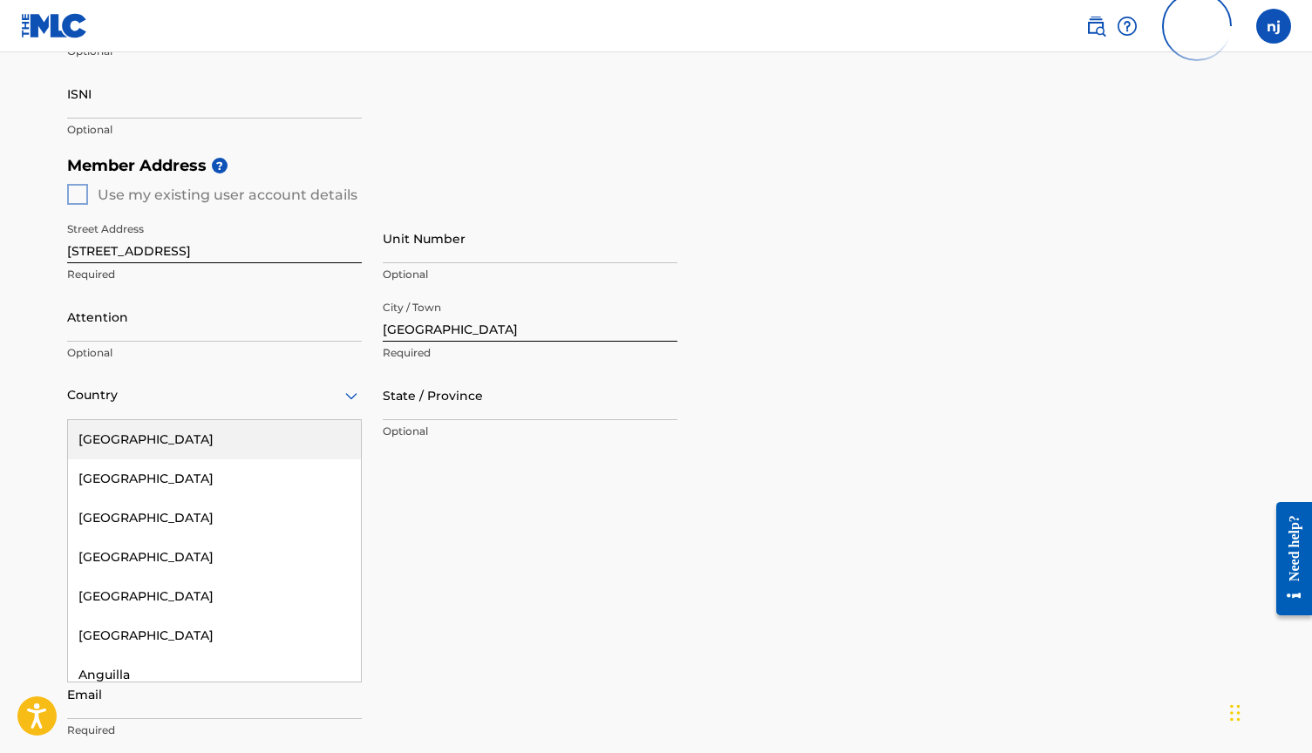
click at [117, 439] on div "[GEOGRAPHIC_DATA]" at bounding box center [214, 439] width 293 height 39
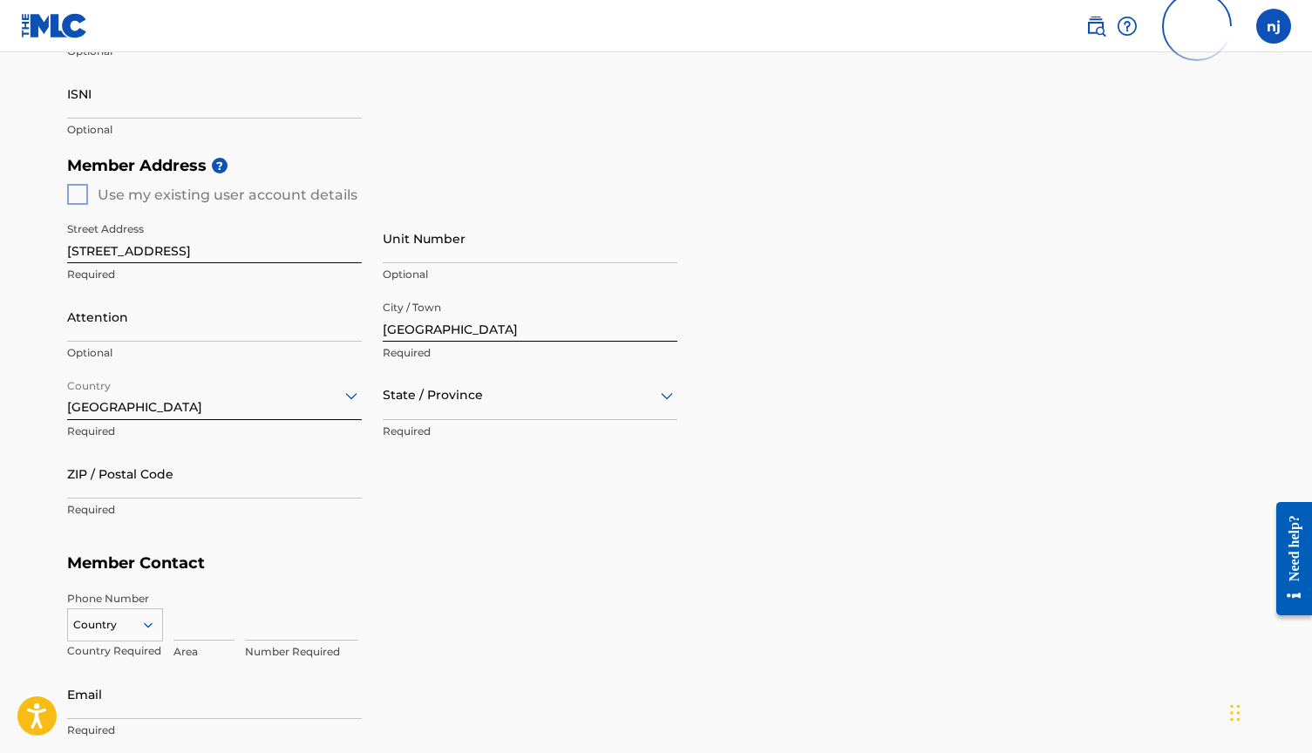
click at [434, 397] on div at bounding box center [530, 395] width 295 height 22
click at [422, 546] on div "[US_STATE]" at bounding box center [529, 545] width 293 height 39
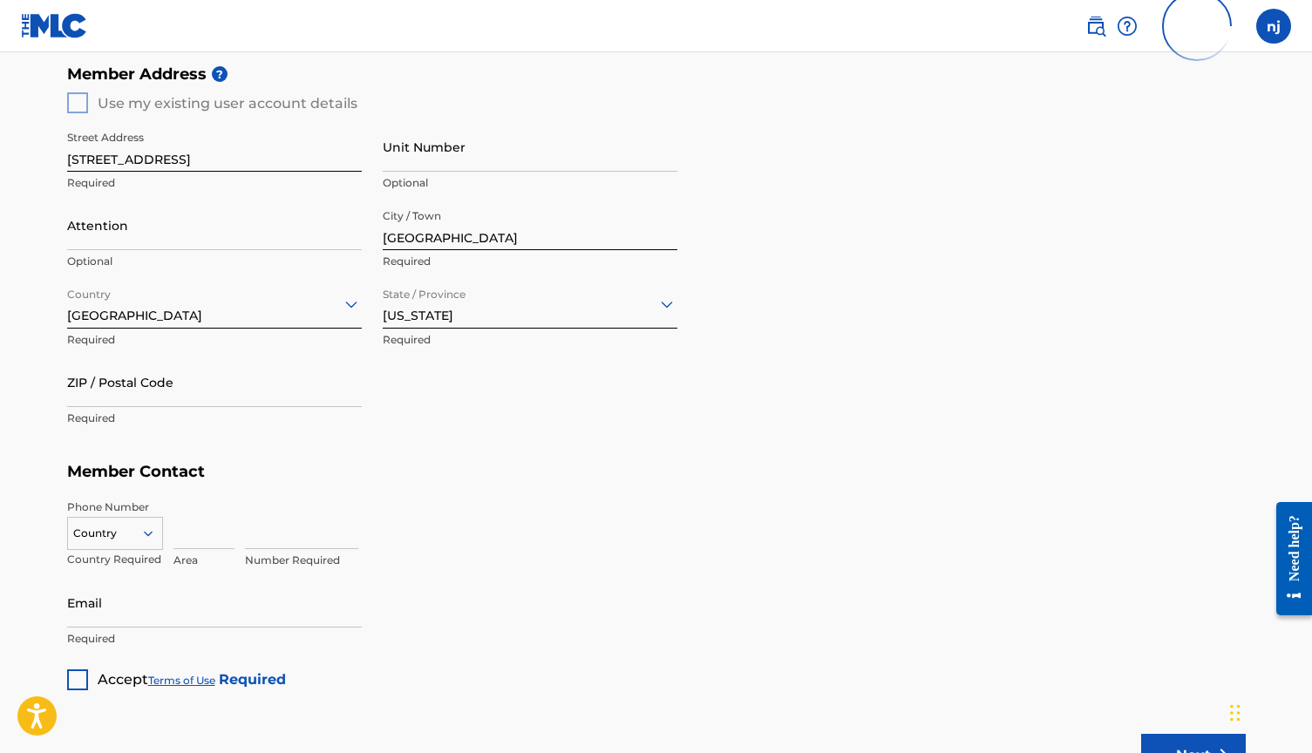
scroll to position [736, 0]
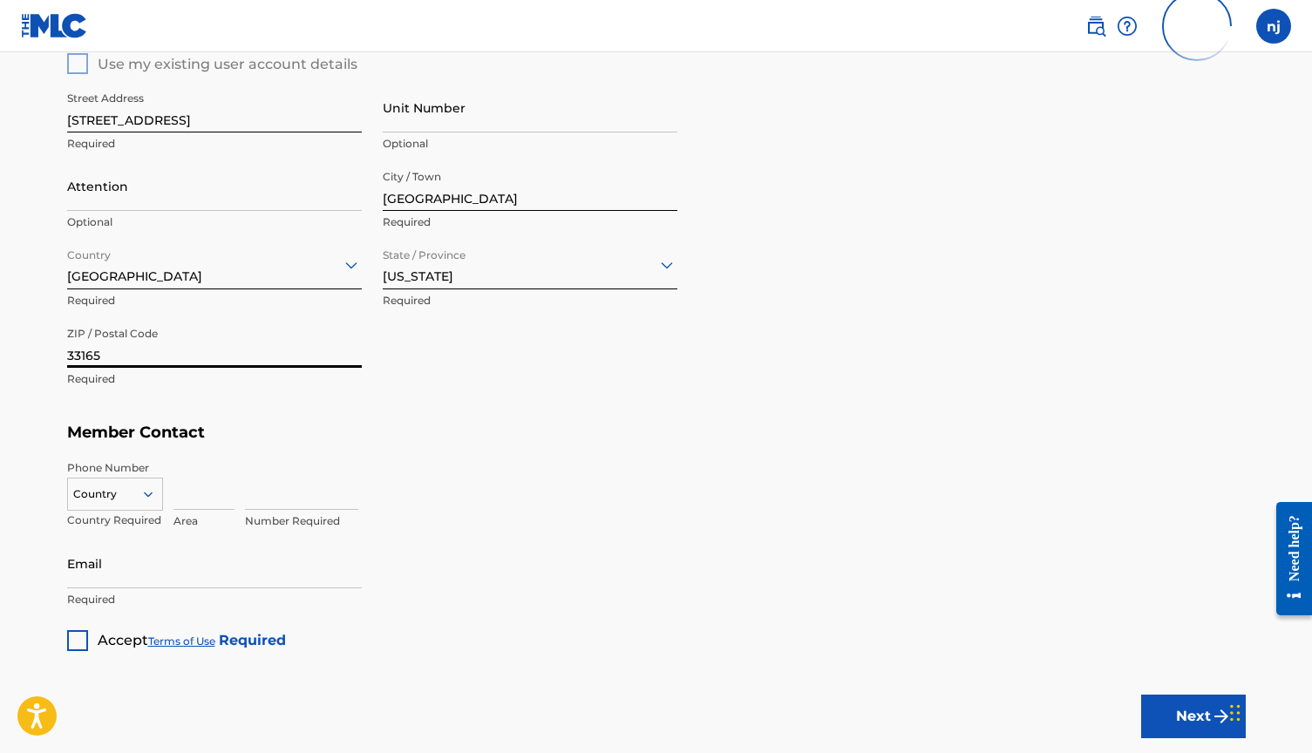
type input "33165"
click at [378, 403] on div "Street Address [STREET_ADDRESS] Required Unit Number Optional Attention Optiona…" at bounding box center [372, 239] width 610 height 331
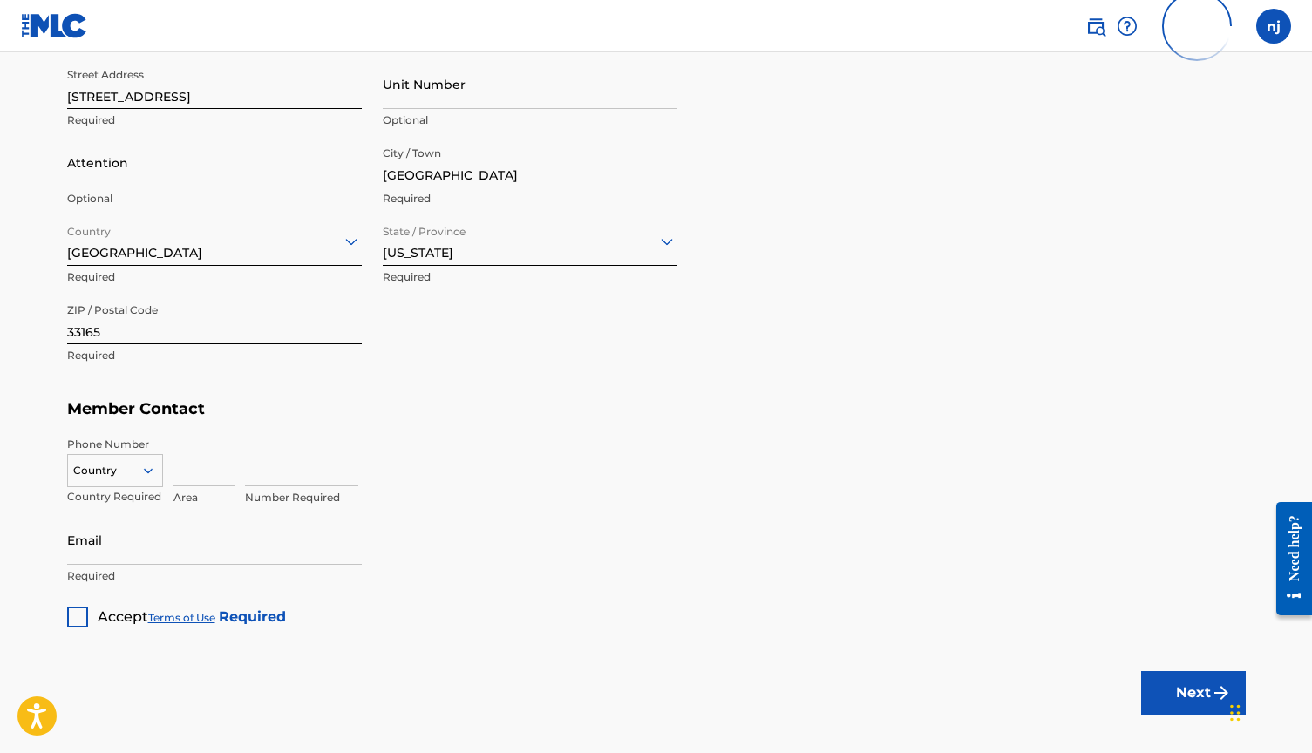
scroll to position [784, 0]
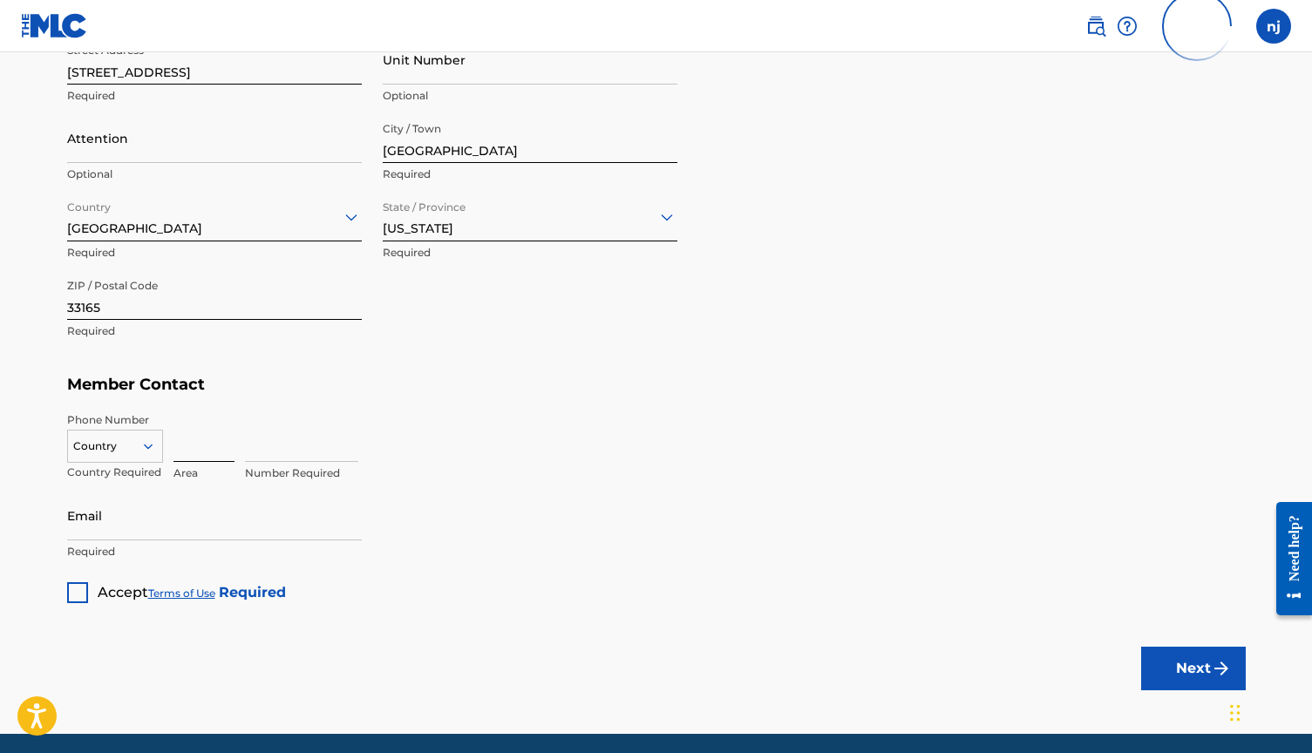
click at [199, 443] on input at bounding box center [203, 437] width 61 height 50
click at [131, 448] on div at bounding box center [115, 446] width 94 height 19
click at [125, 466] on div "US, [GEOGRAPHIC_DATA] +1" at bounding box center [115, 490] width 94 height 68
click at [202, 449] on input at bounding box center [203, 437] width 61 height 50
type input "3"
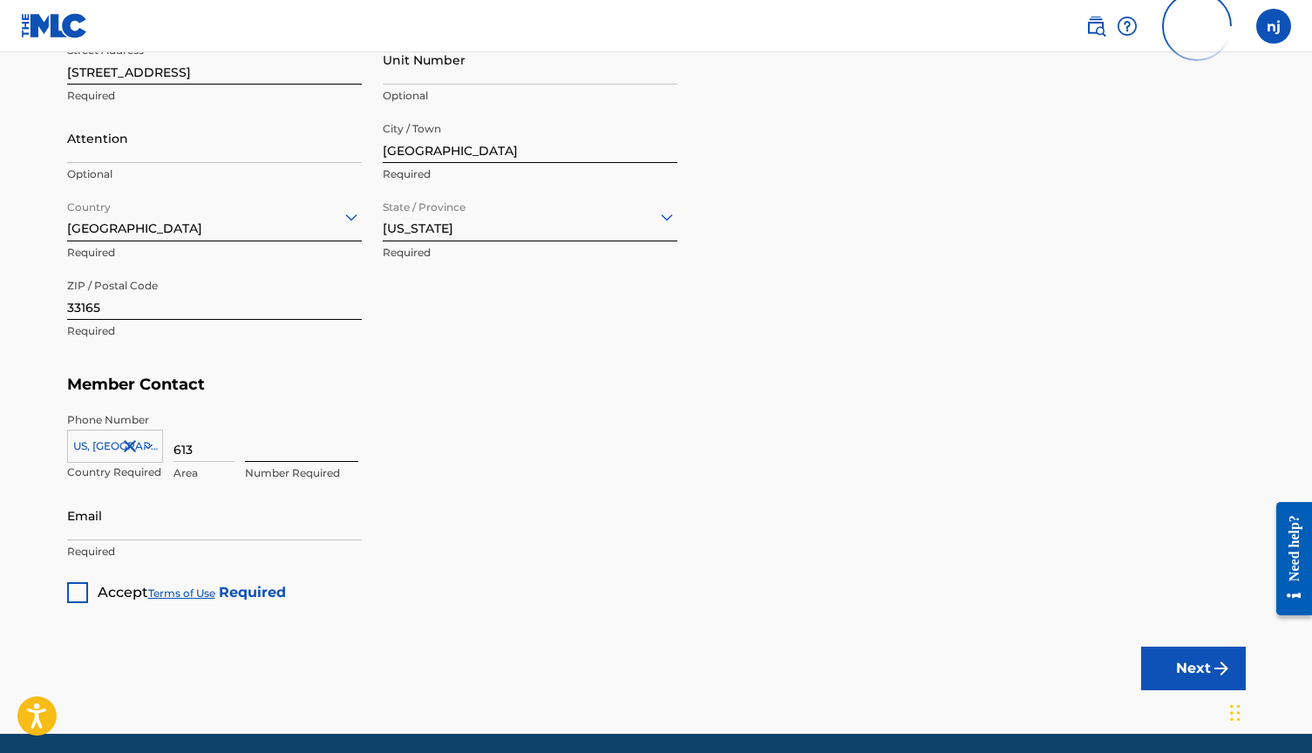
type input "613"
type input "1724"
drag, startPoint x: 204, startPoint y: 438, endPoint x: 163, endPoint y: 438, distance: 41.0
click at [163, 438] on div "[GEOGRAPHIC_DATA], [GEOGRAPHIC_DATA] +1 Country Required 613 Area 1724 Invalid …" at bounding box center [656, 451] width 1178 height 78
drag, startPoint x: 202, startPoint y: 451, endPoint x: 152, endPoint y: 450, distance: 50.6
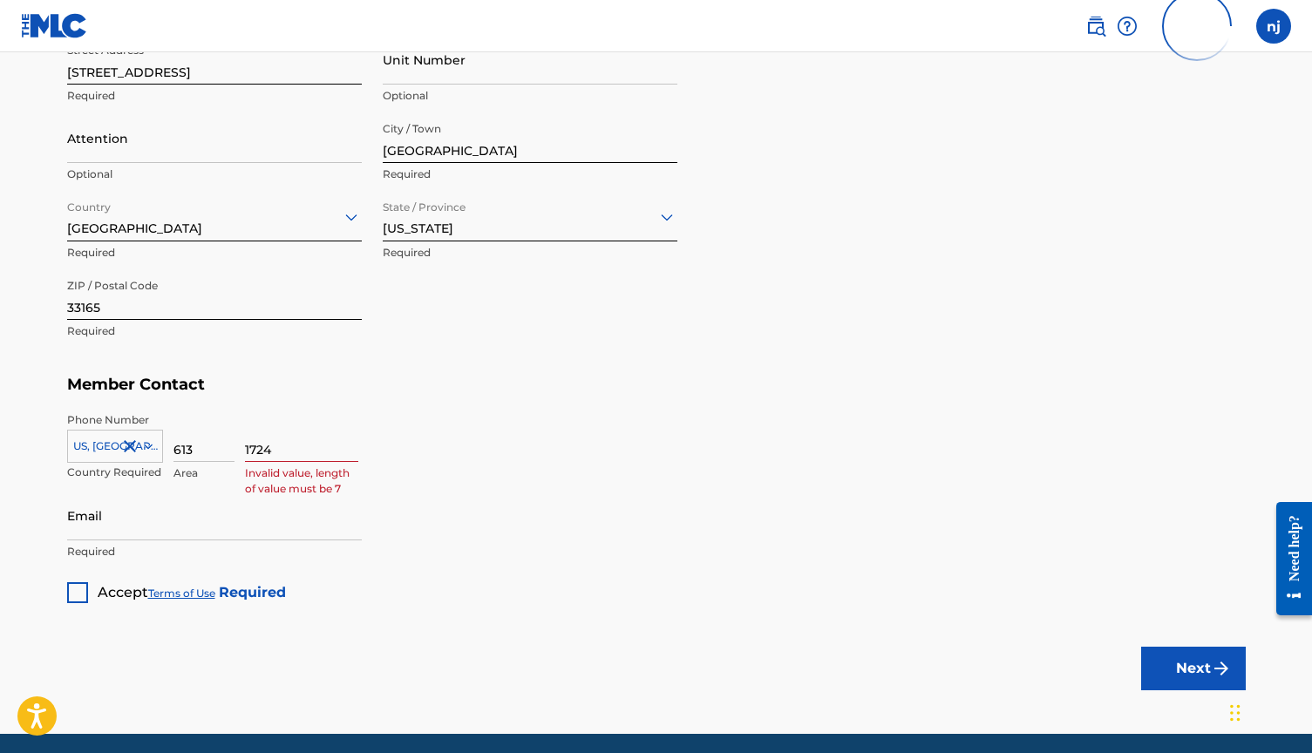
click at [156, 451] on div "[GEOGRAPHIC_DATA], [GEOGRAPHIC_DATA] +1 Country Required 613 Area 1724 Invalid …" at bounding box center [656, 451] width 1178 height 78
type input "6"
type input "305"
click at [247, 440] on input "1724" at bounding box center [301, 437] width 113 height 50
click at [302, 449] on input "6131724" at bounding box center [301, 437] width 113 height 50
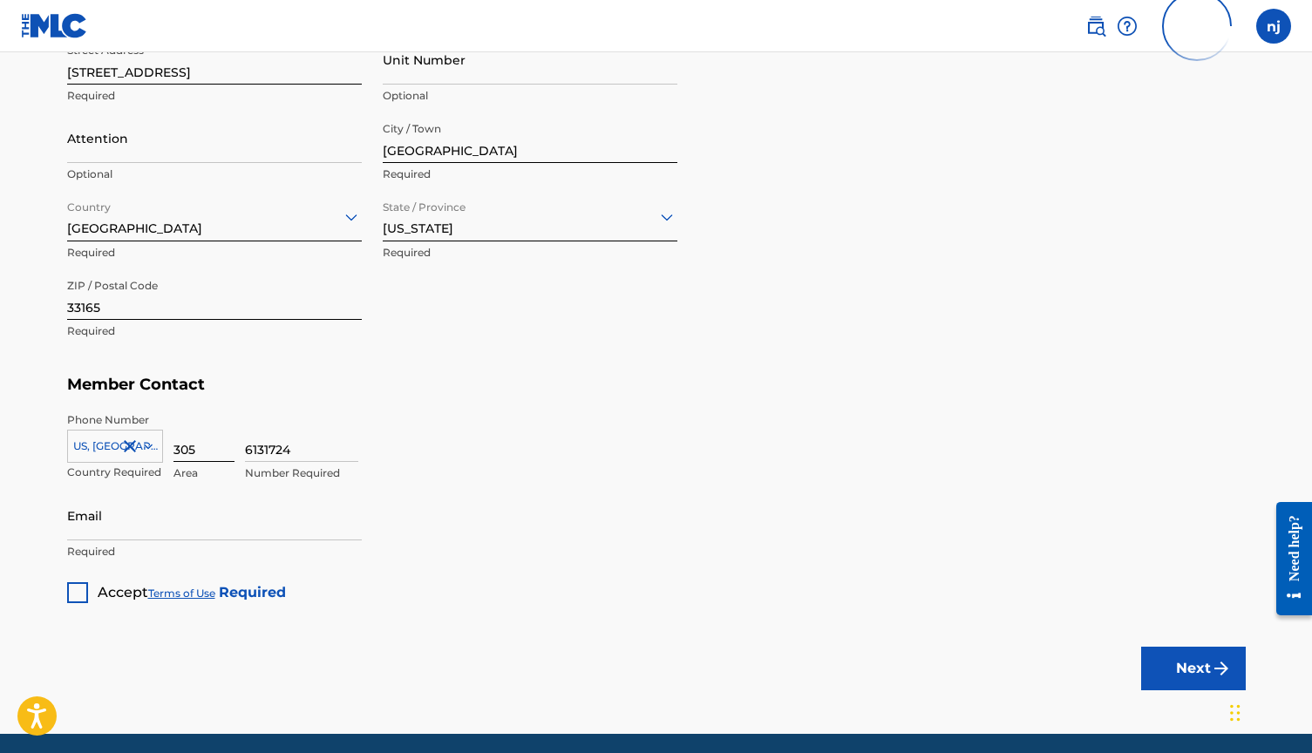
type input "6131724"
click at [214, 445] on input "305" at bounding box center [203, 437] width 61 height 50
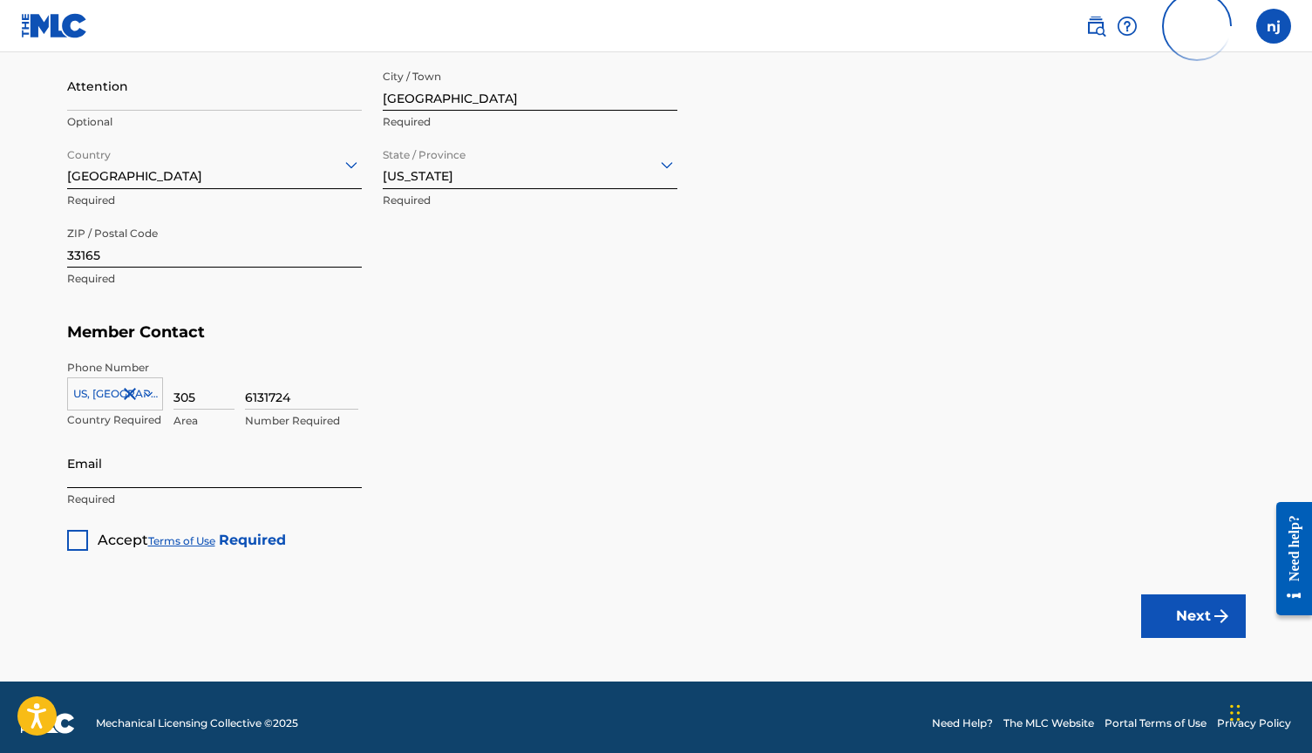
scroll to position [844, 0]
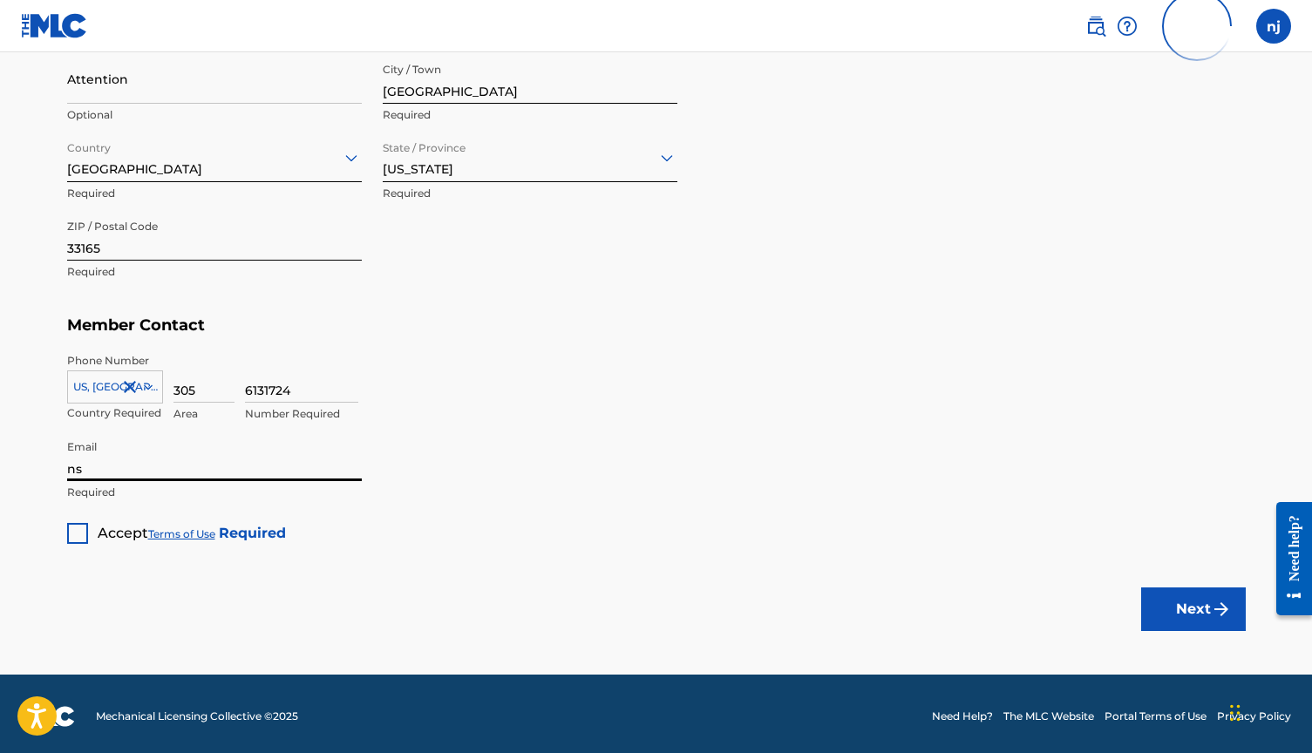
type input "n"
type input "[EMAIL_ADDRESS][DOMAIN_NAME]"
click at [82, 532] on div at bounding box center [77, 533] width 21 height 21
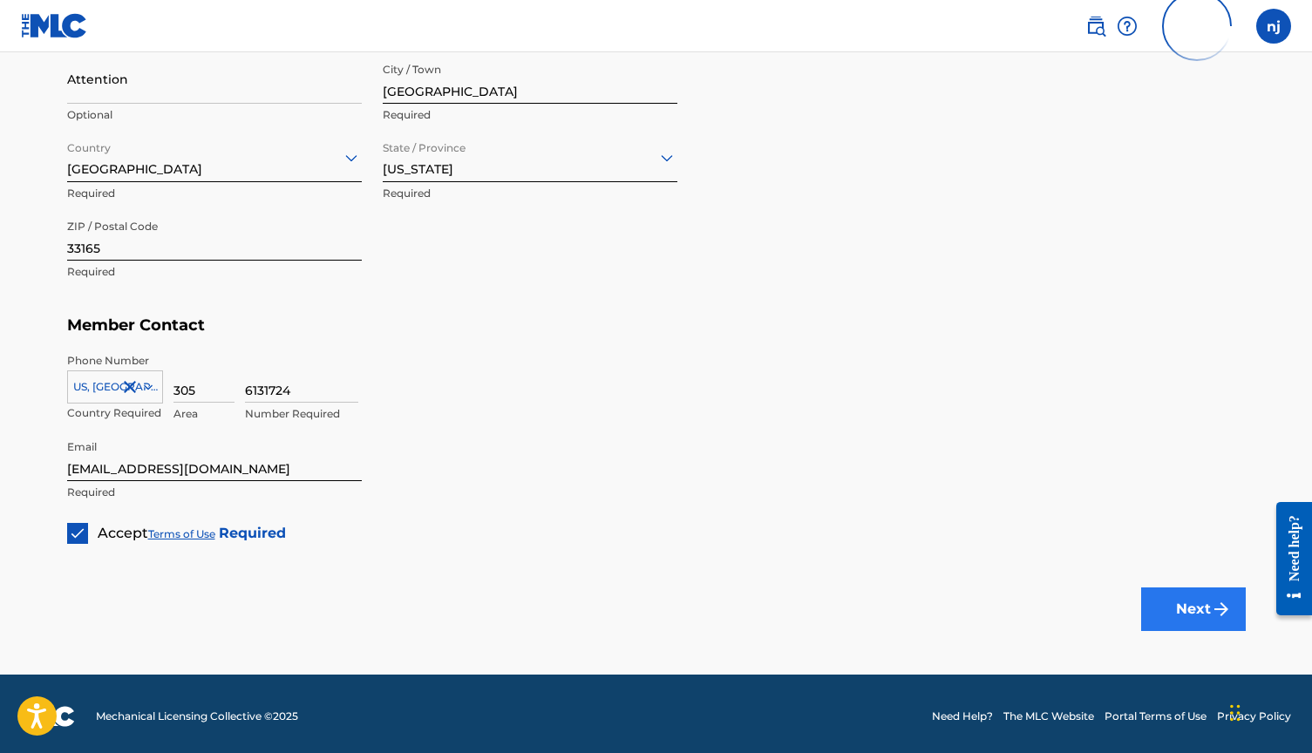
click at [1183, 599] on button "Next" at bounding box center [1193, 609] width 105 height 44
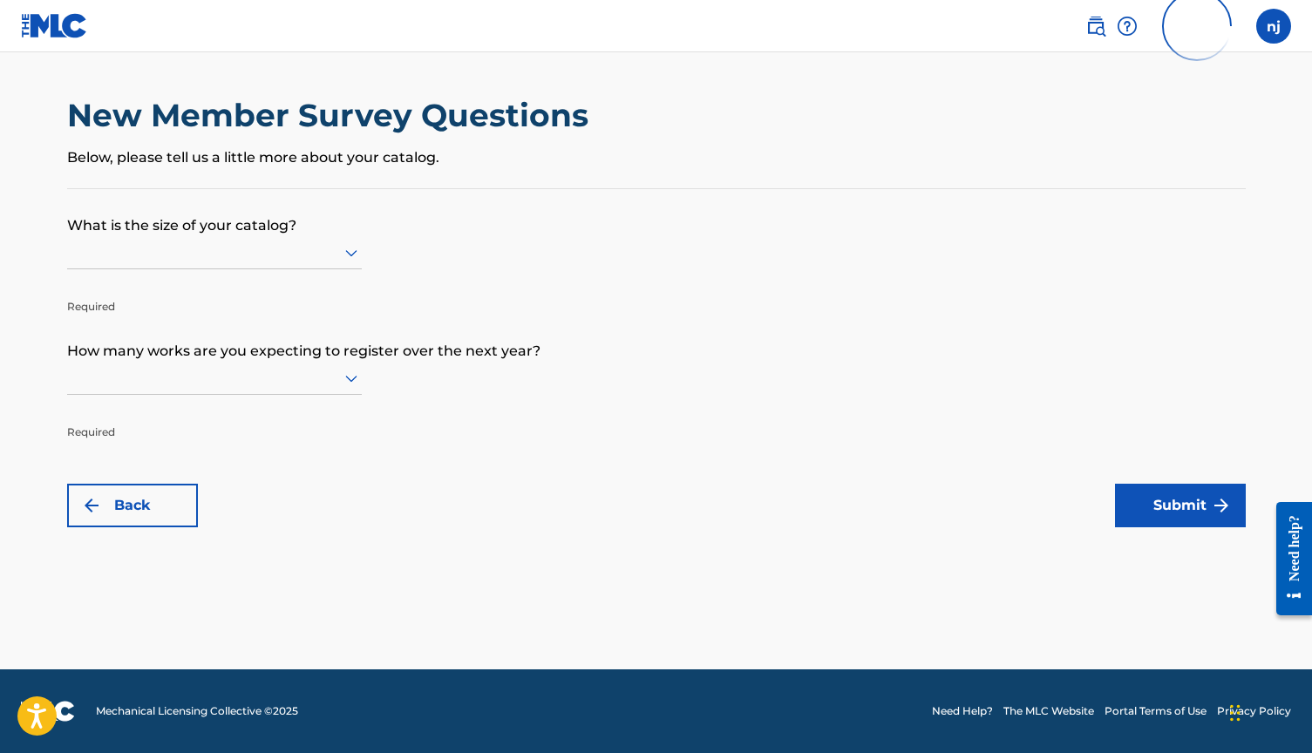
click at [190, 257] on div at bounding box center [214, 252] width 295 height 22
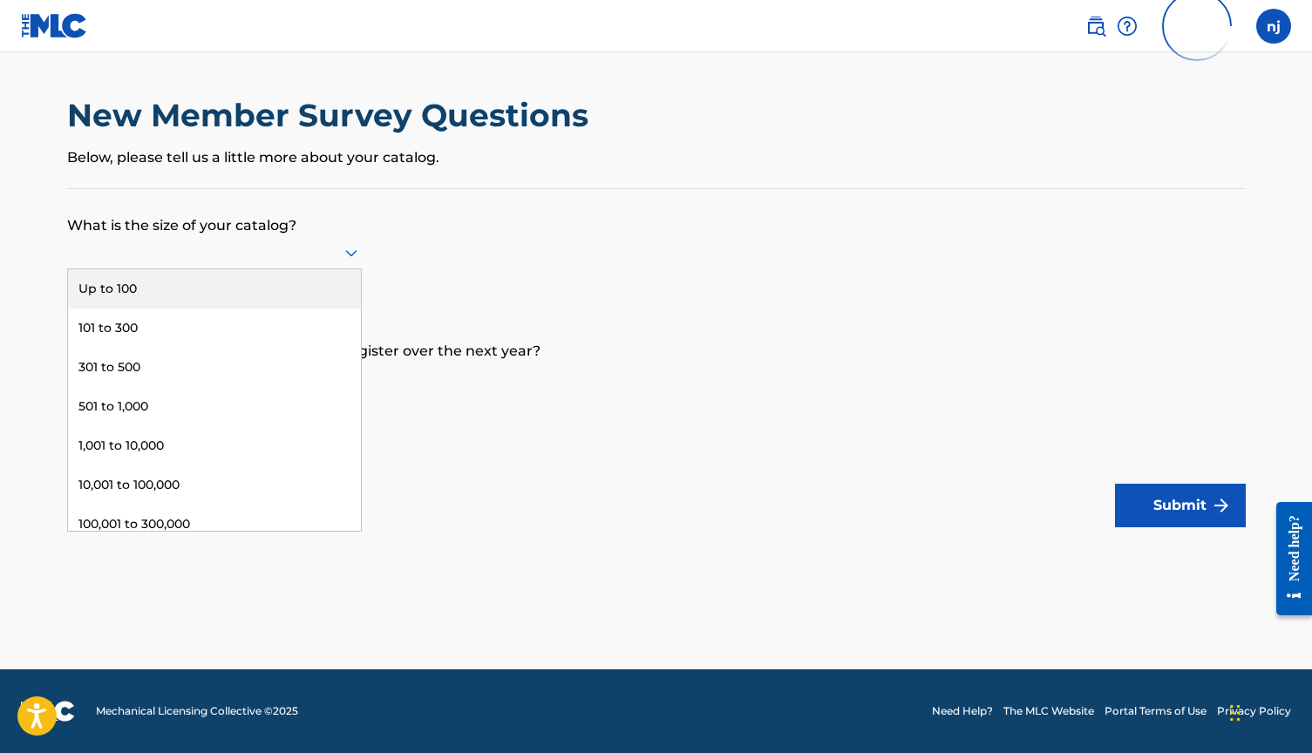
click at [179, 305] on div "Up to 100" at bounding box center [214, 288] width 293 height 39
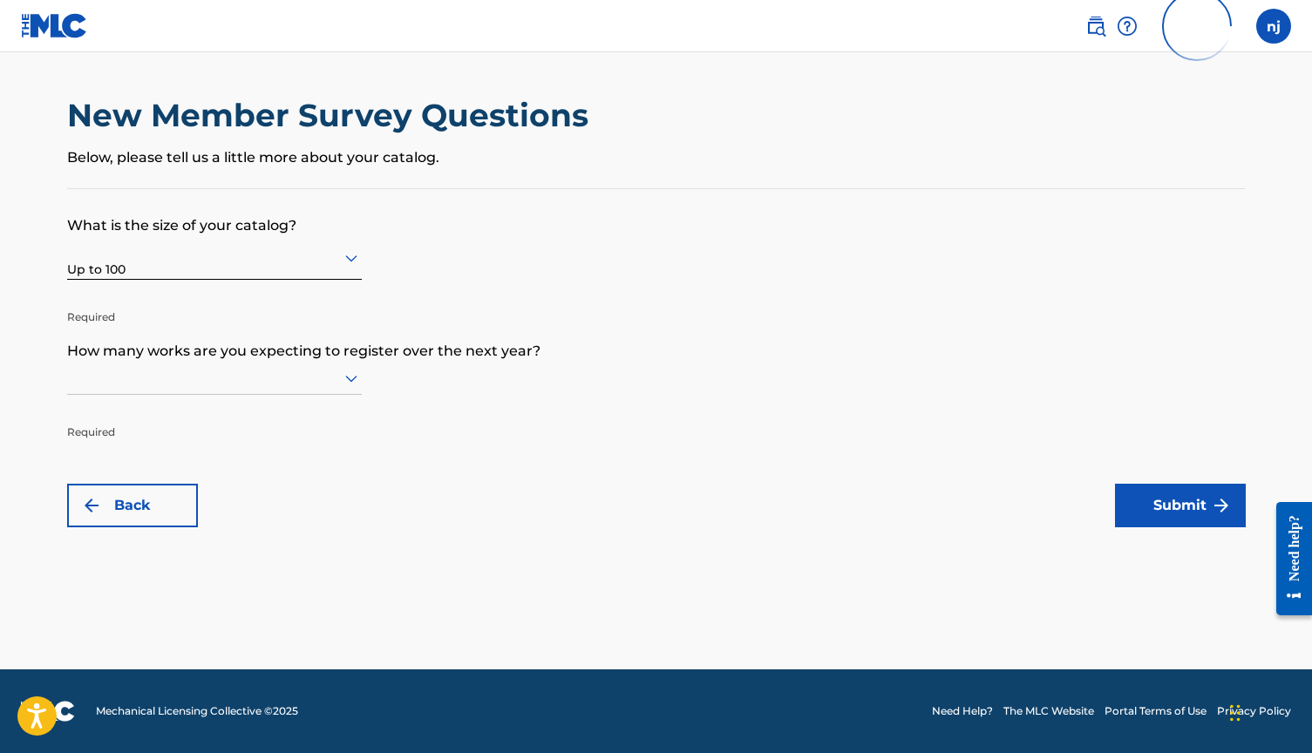
click at [147, 389] on div at bounding box center [214, 378] width 295 height 22
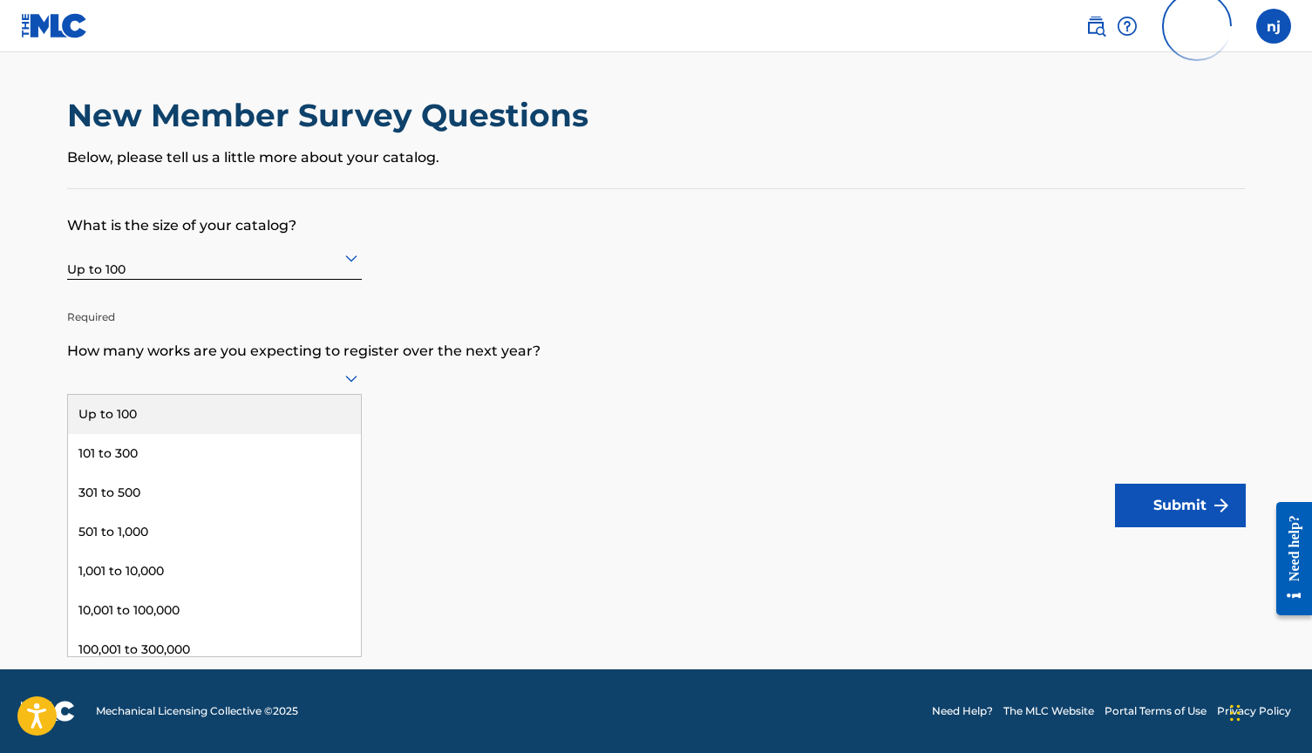
click at [146, 430] on div "Up to 100" at bounding box center [214, 414] width 293 height 39
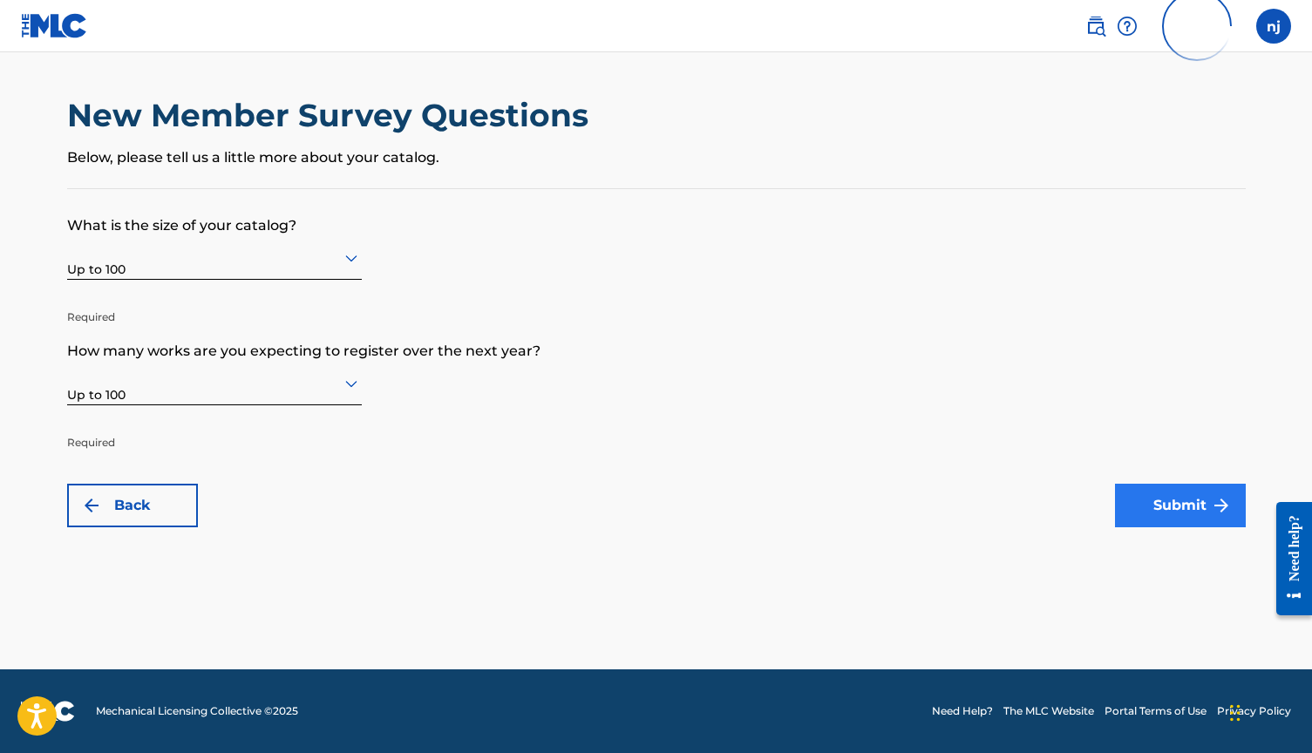
click at [1161, 501] on button "Submit" at bounding box center [1180, 506] width 131 height 44
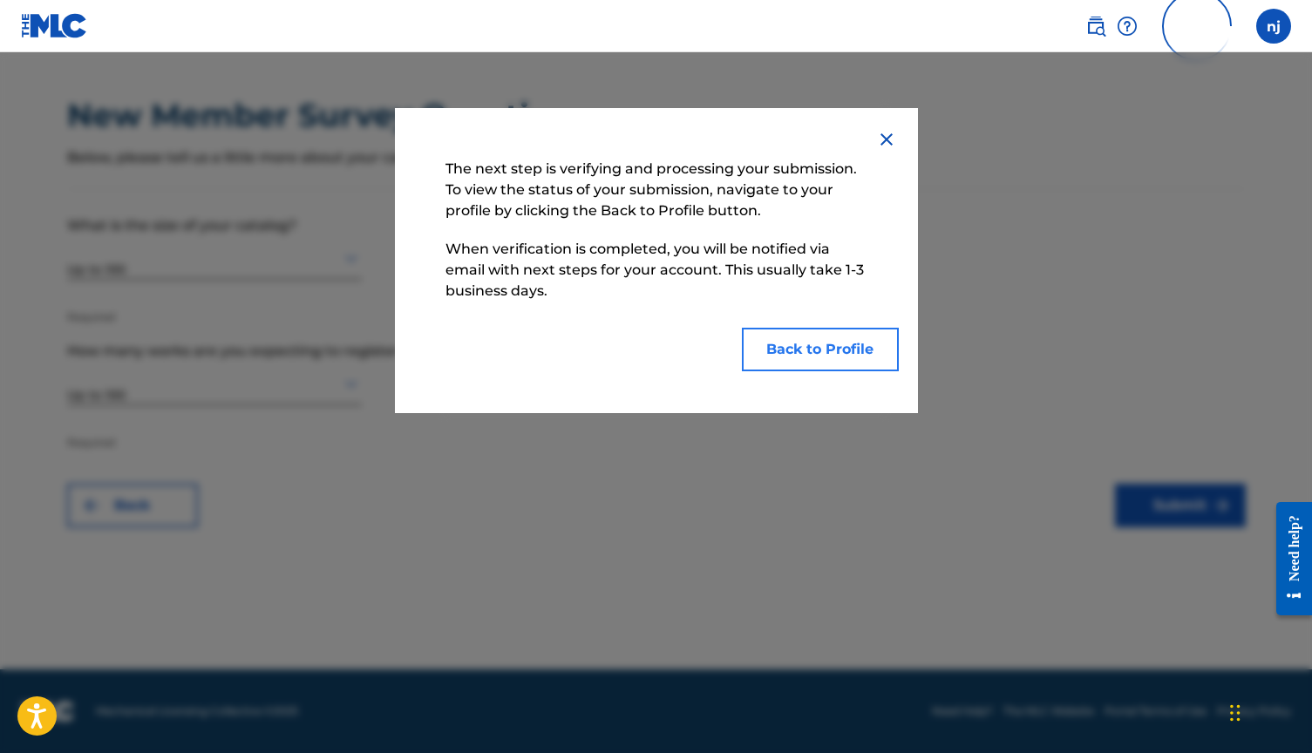
click at [808, 345] on button "Back to Profile" at bounding box center [820, 350] width 157 height 44
